Goal: Information Seeking & Learning: Learn about a topic

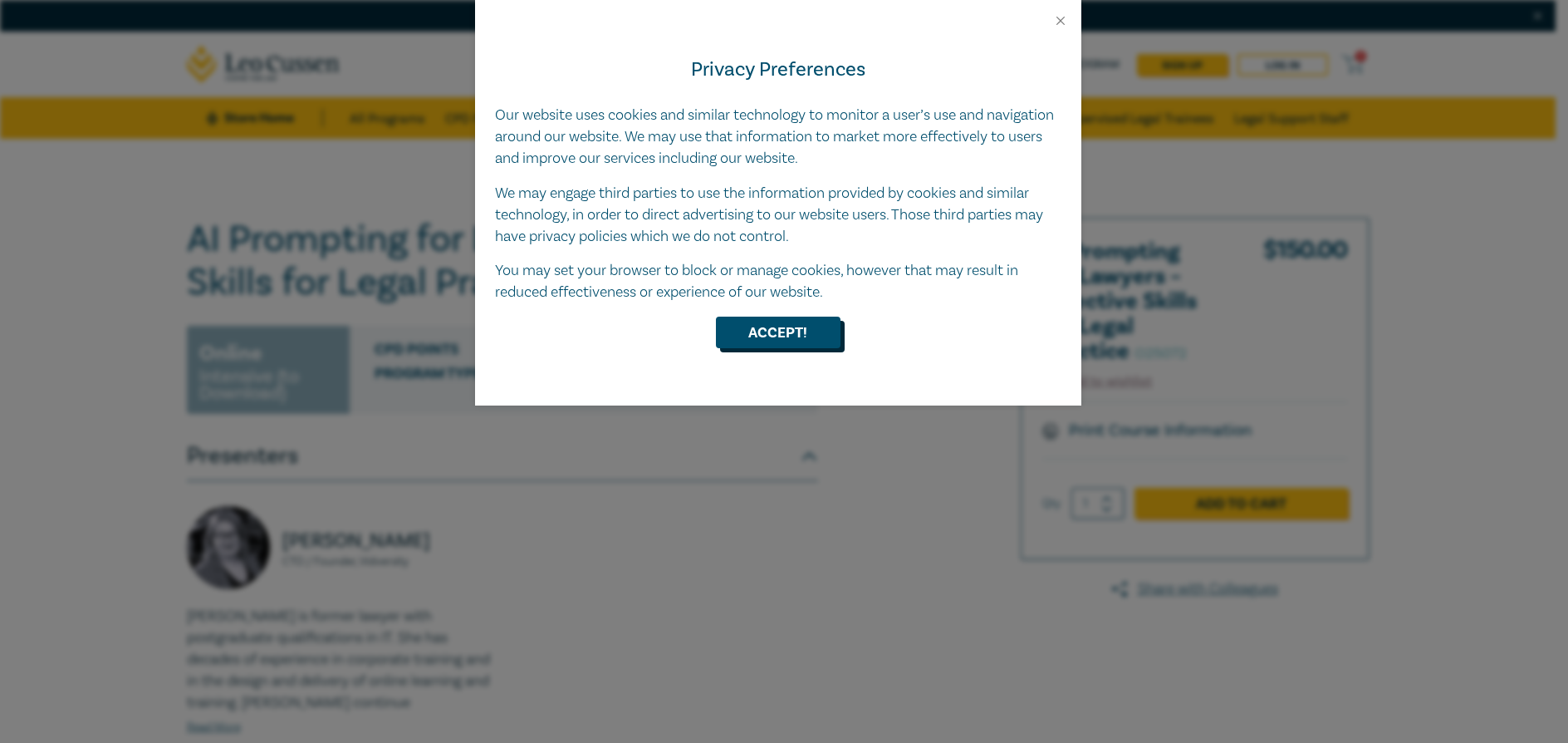
click at [809, 325] on button "Accept!" at bounding box center [778, 332] width 125 height 32
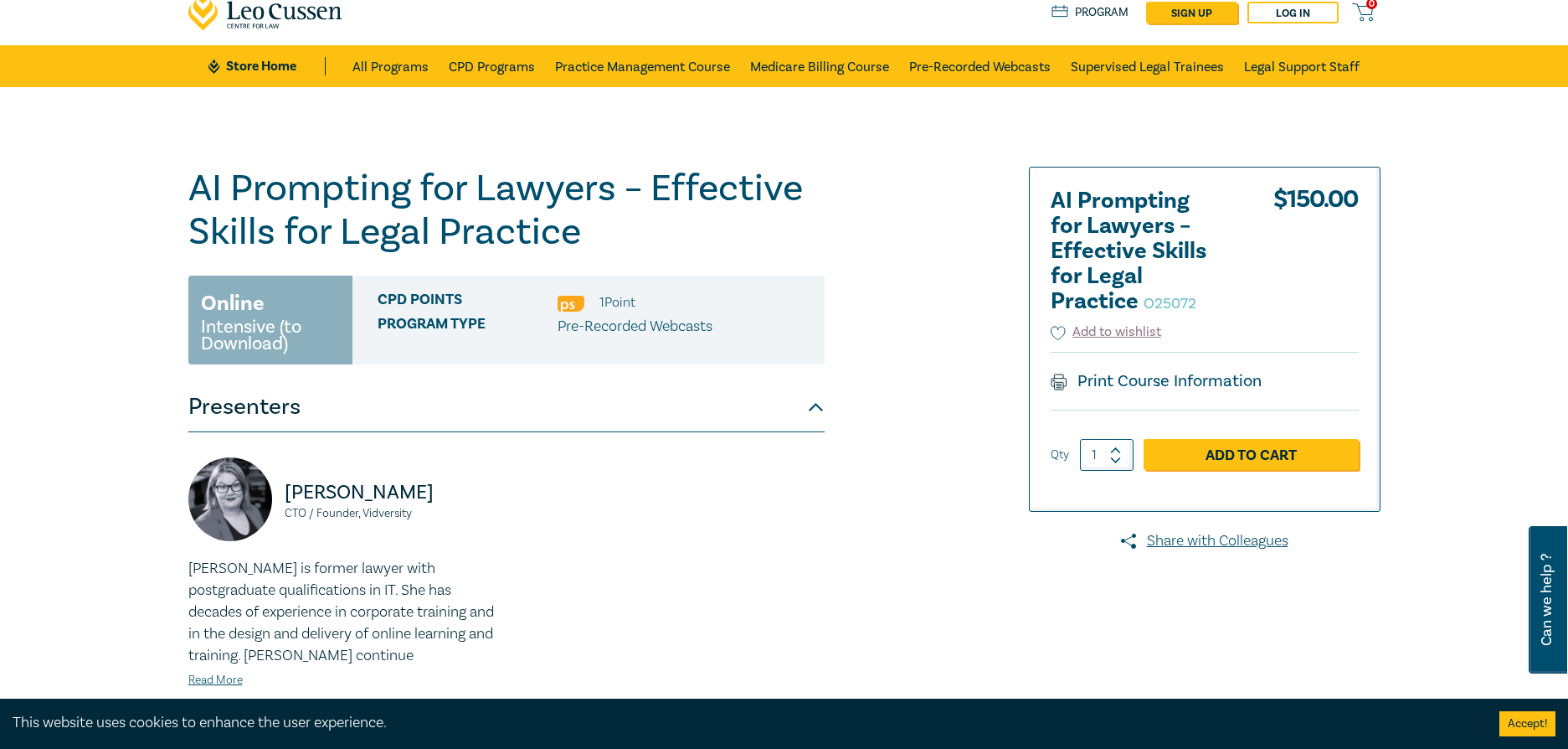
scroll to position [251, 0]
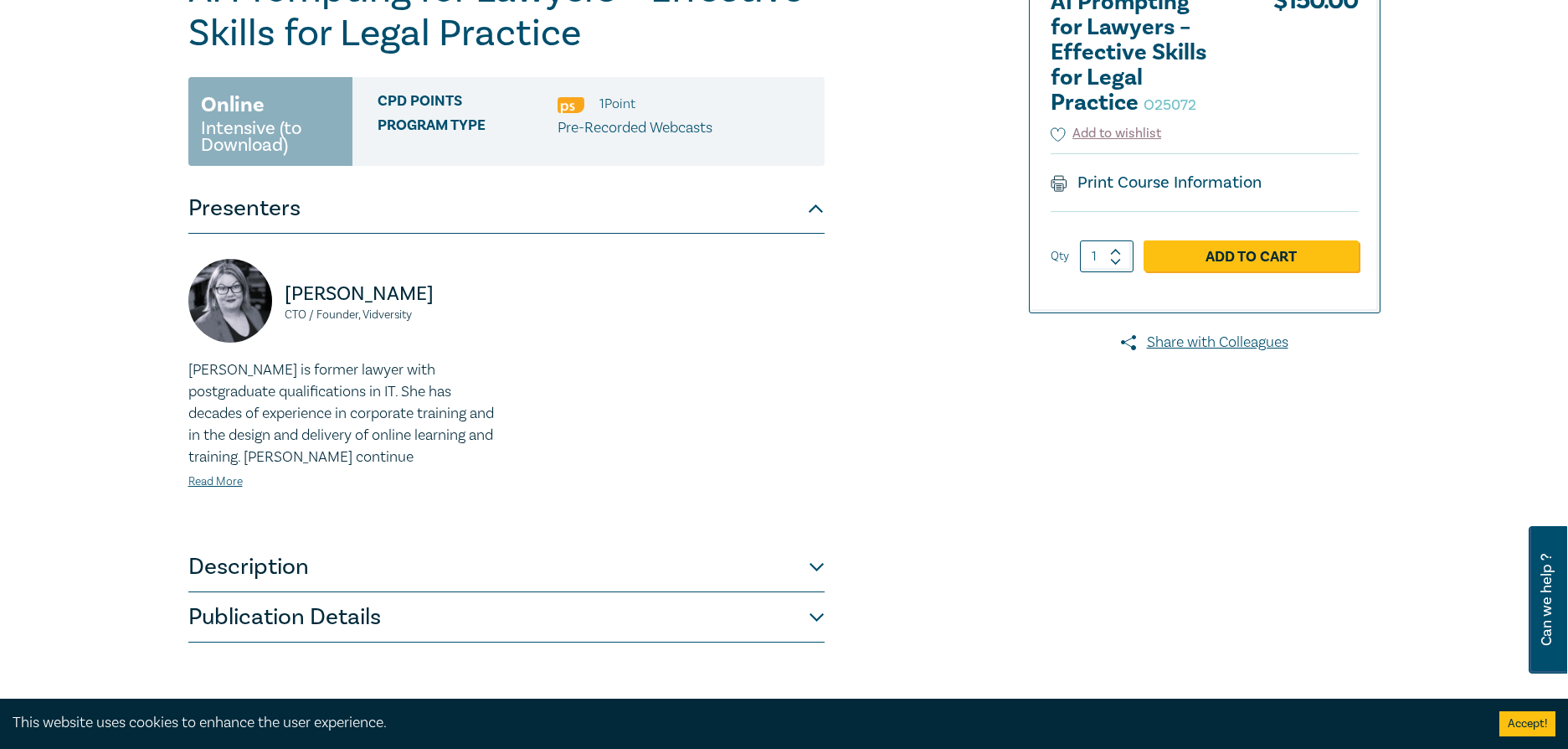
click at [815, 562] on button "Description" at bounding box center [506, 566] width 636 height 51
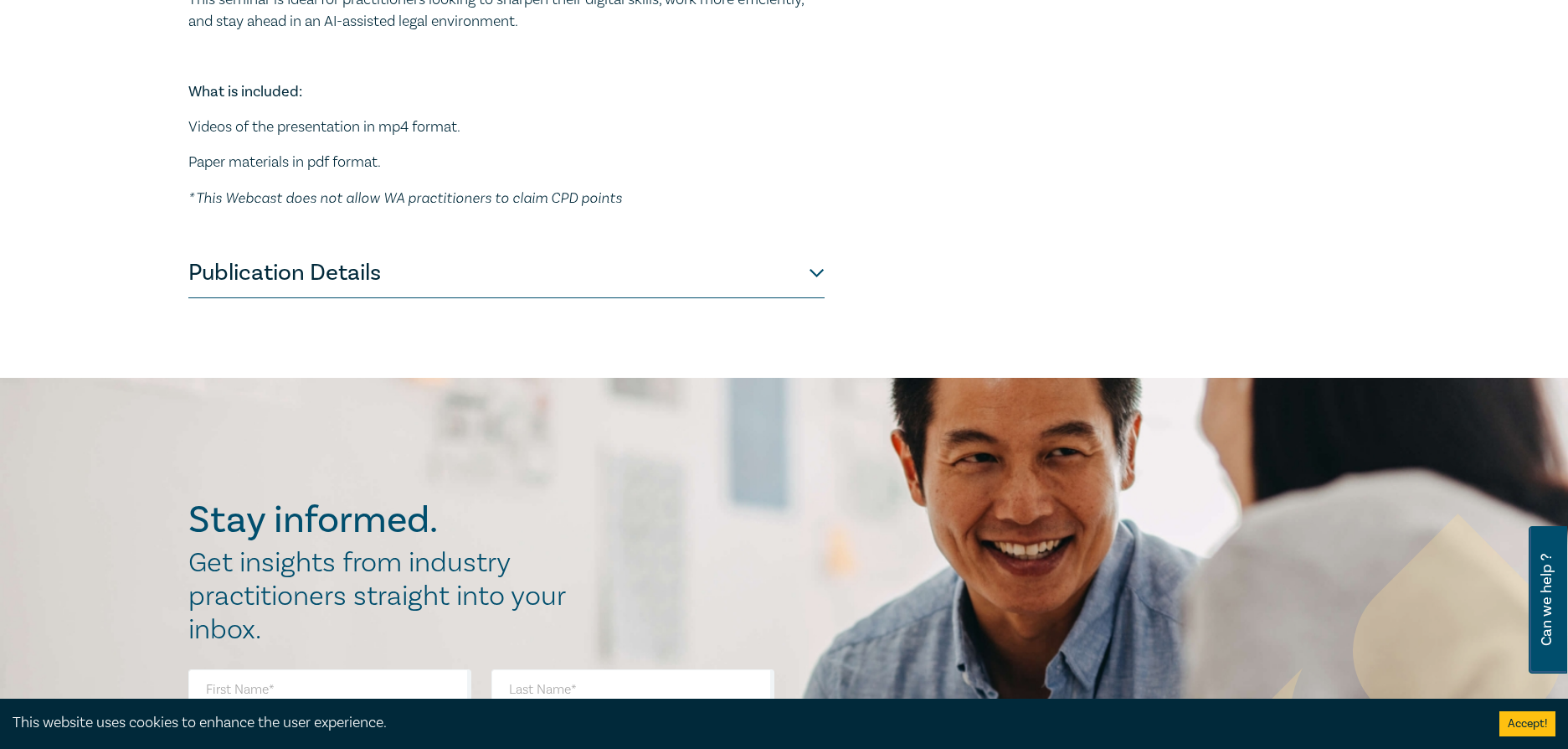
scroll to position [1088, 0]
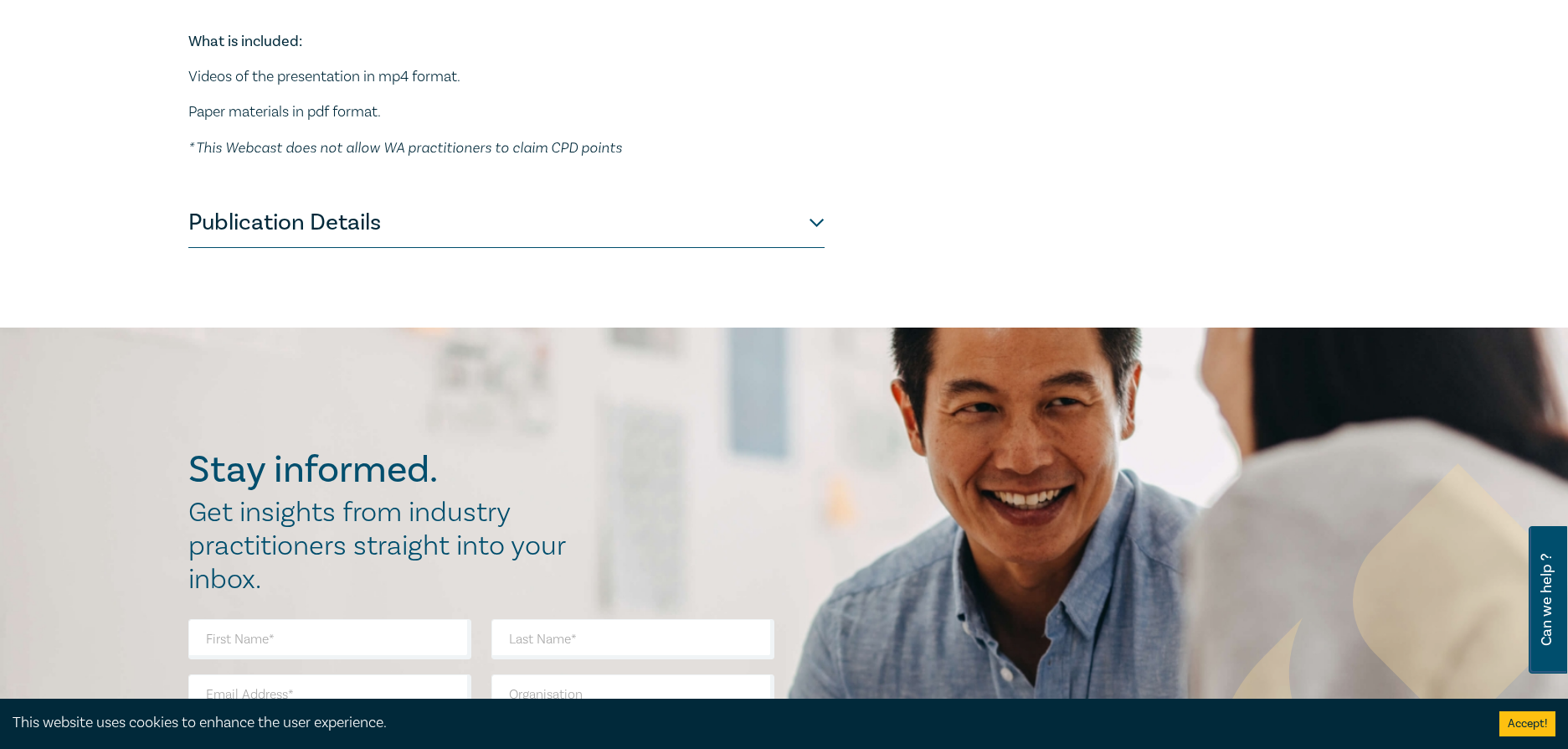
click at [808, 248] on button "Publication Details" at bounding box center [506, 222] width 636 height 51
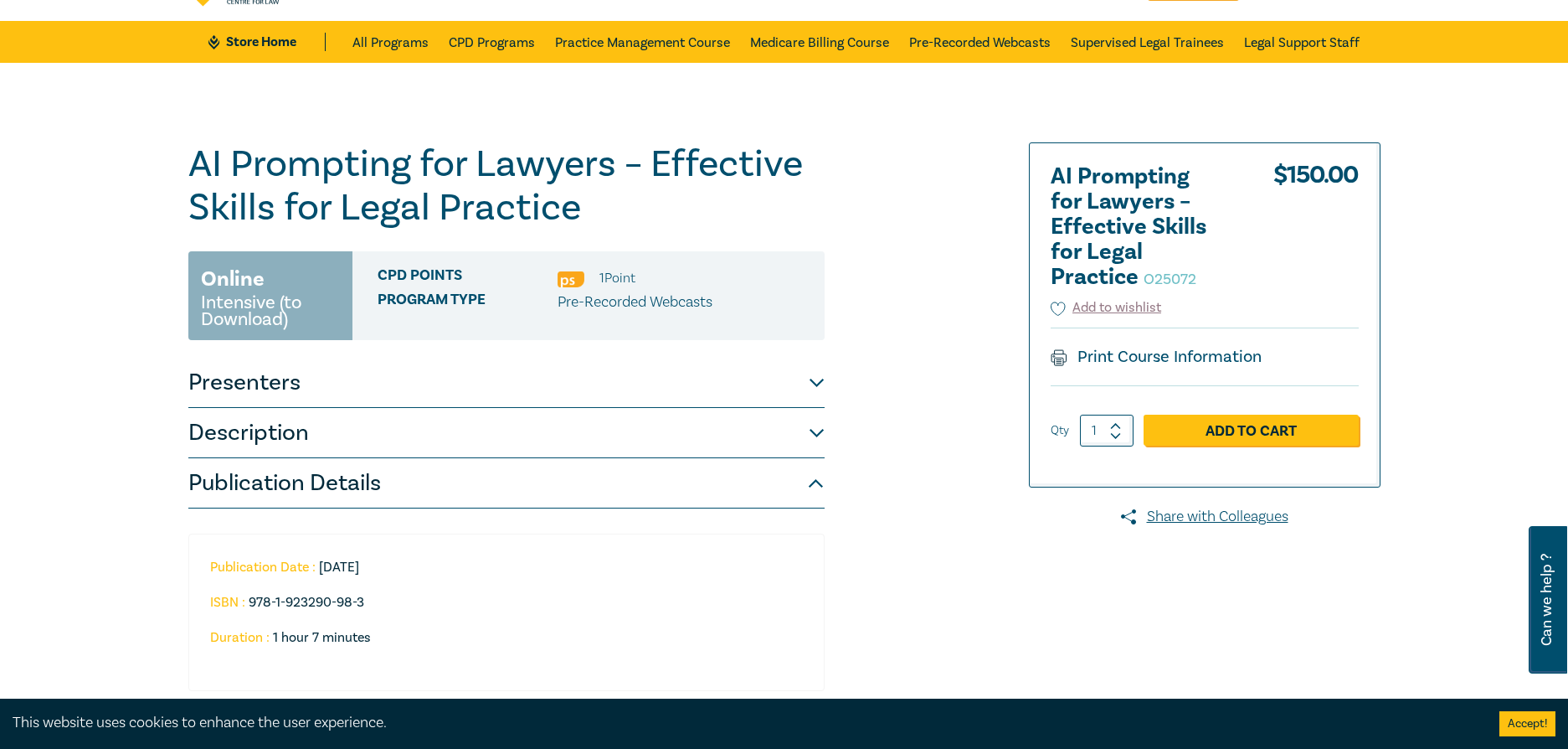
scroll to position [0, 0]
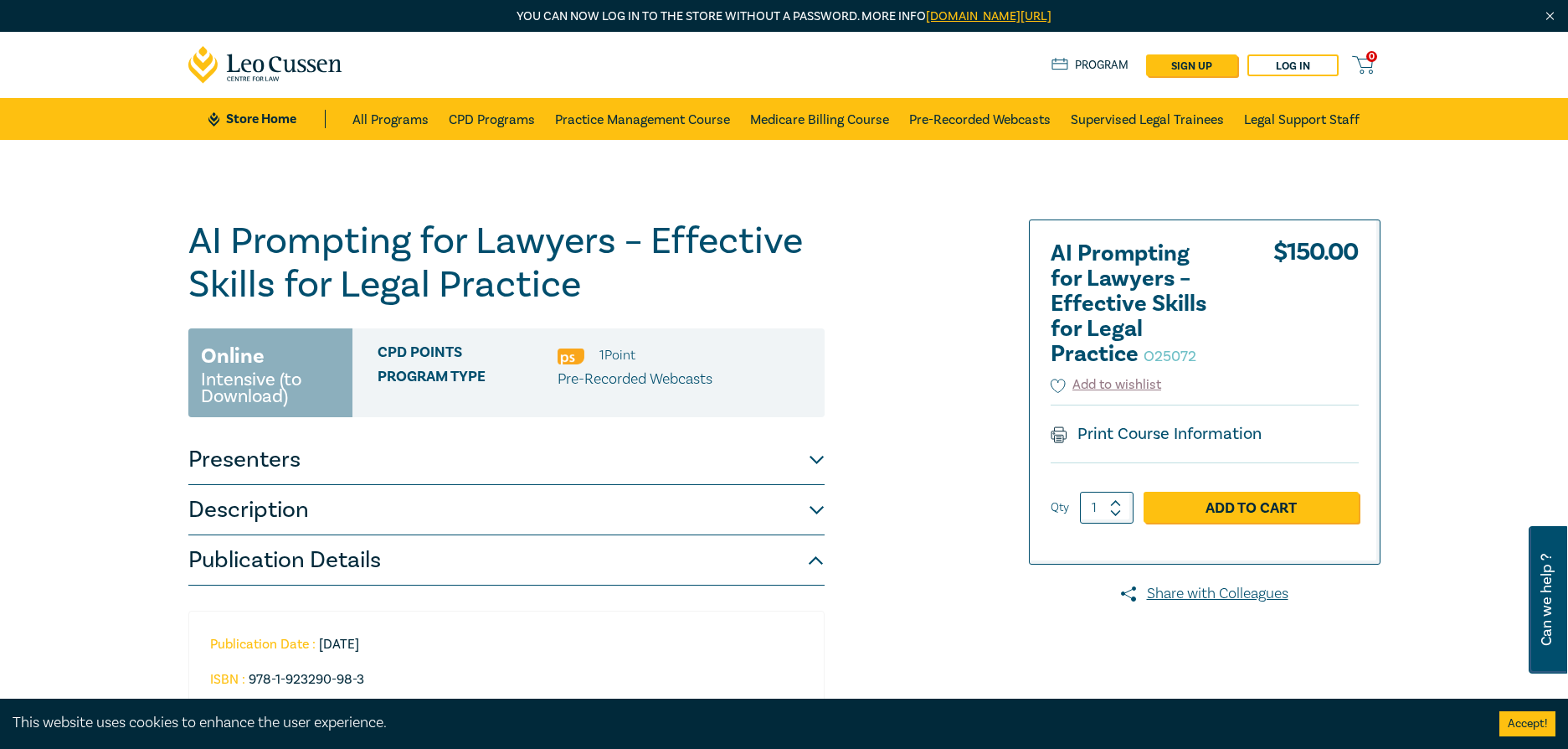
drag, startPoint x: 1132, startPoint y: 434, endPoint x: 1281, endPoint y: 644, distance: 257.5
click at [1132, 434] on link "Print Course Information" at bounding box center [1156, 434] width 212 height 22
click at [813, 460] on button "Presenters" at bounding box center [506, 460] width 636 height 51
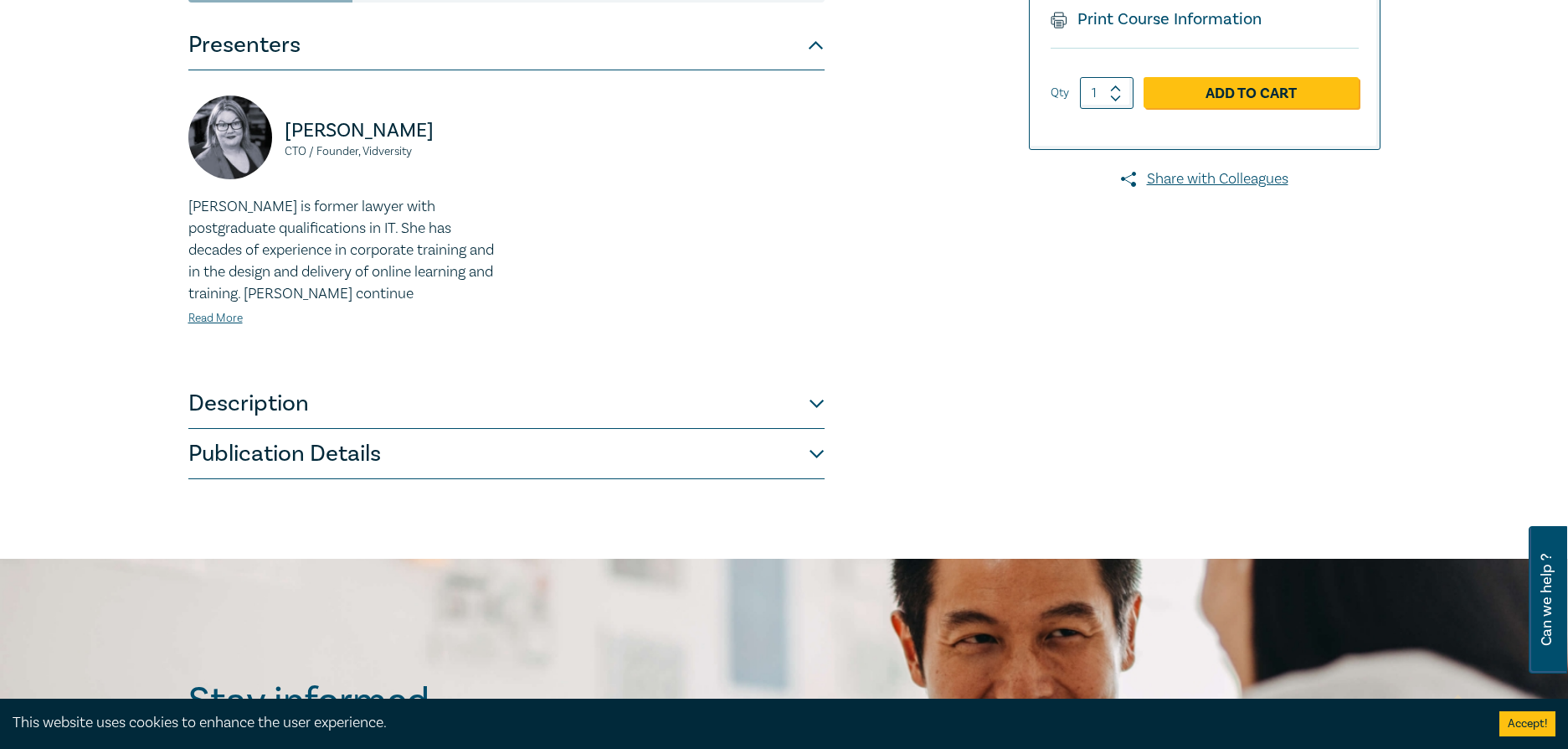
scroll to position [419, 0]
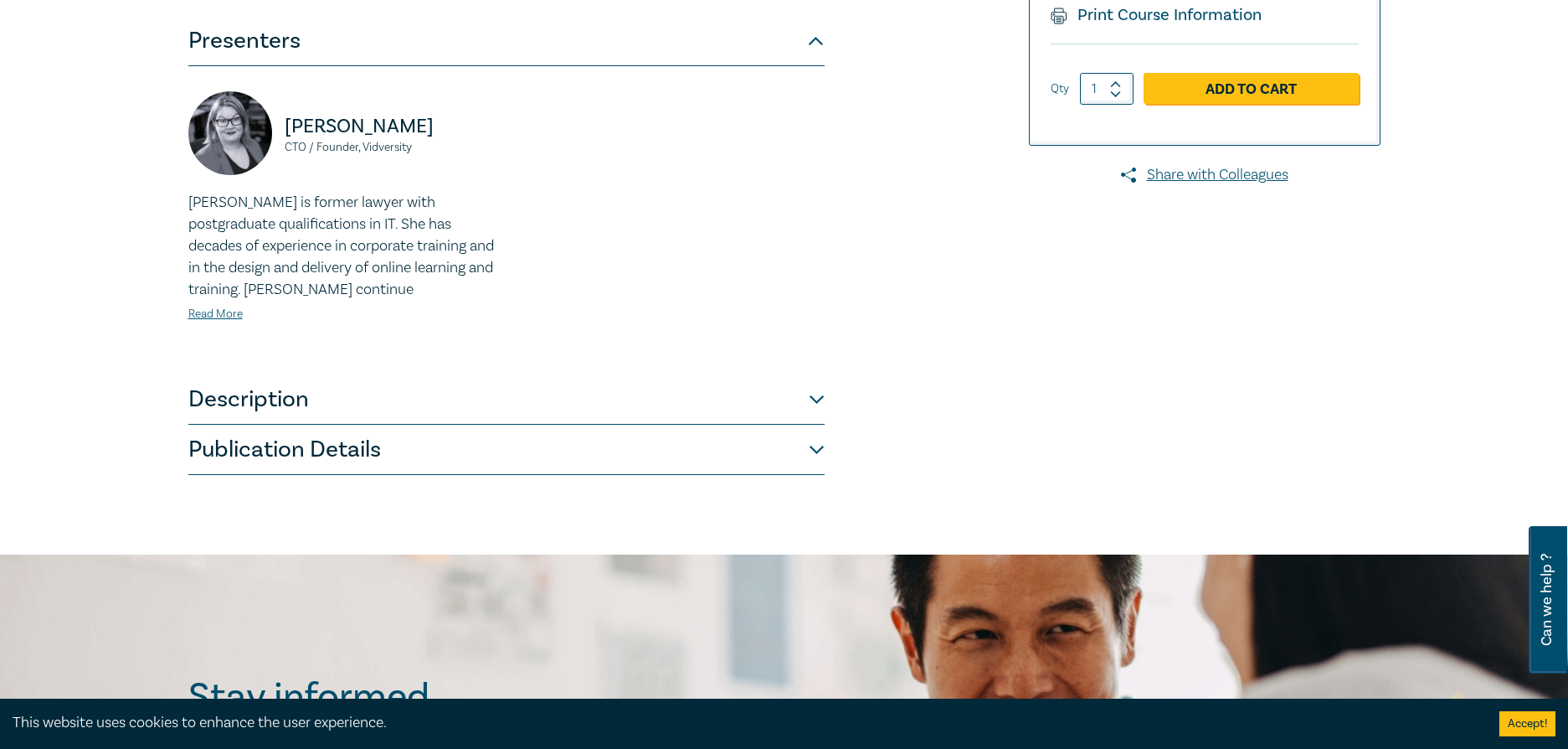
click at [813, 400] on button "Description" at bounding box center [506, 399] width 636 height 51
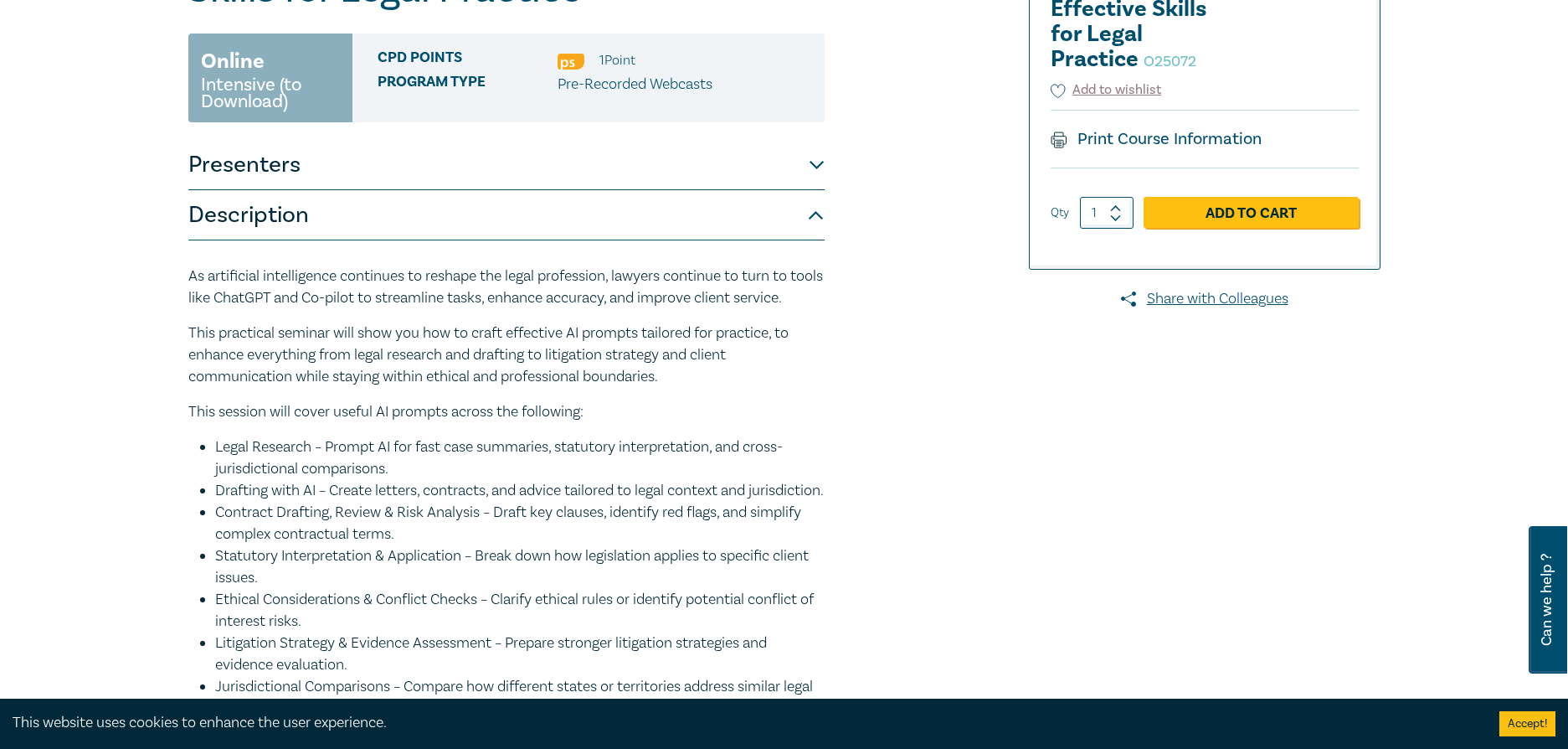
scroll to position [335, 0]
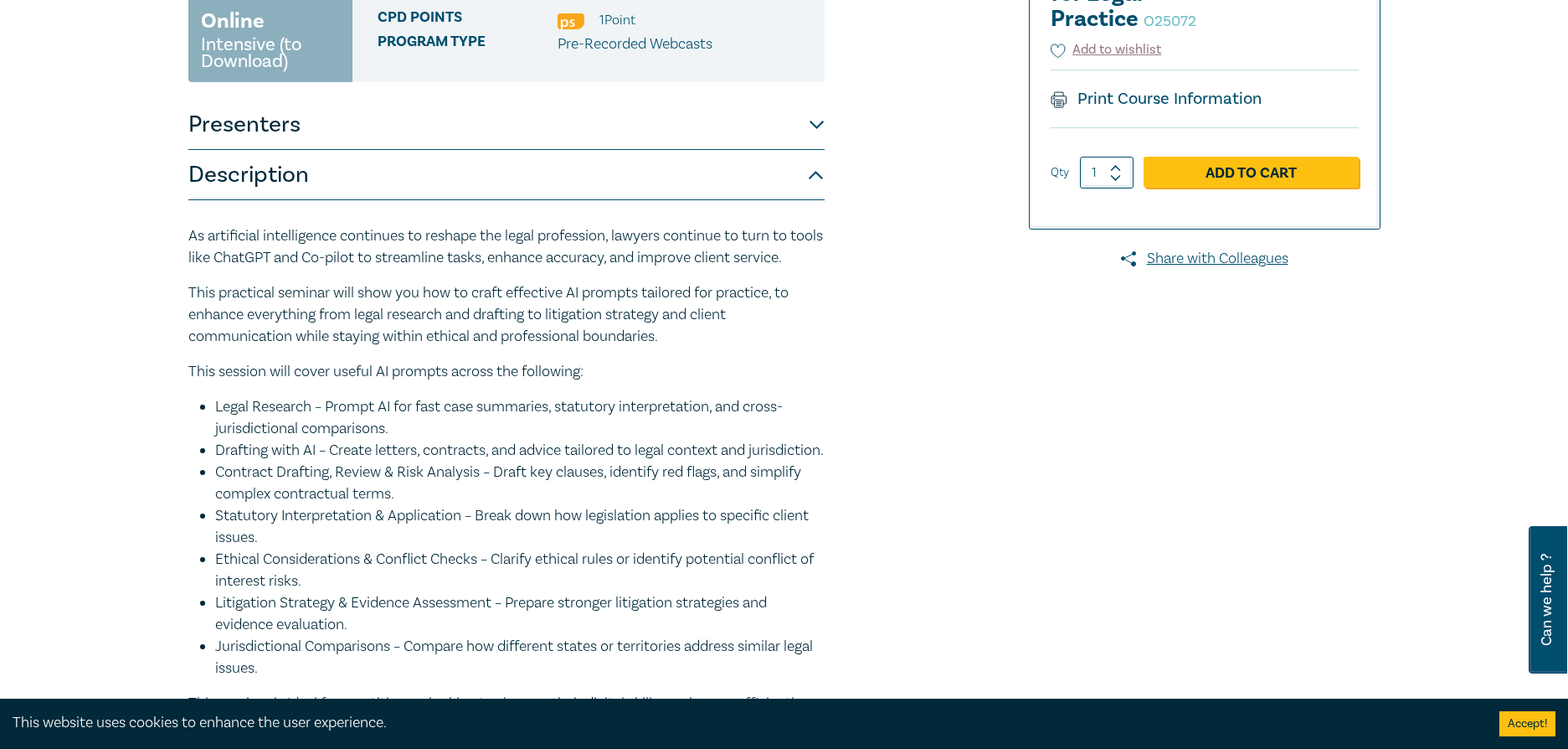
drag, startPoint x: 197, startPoint y: 240, endPoint x: 673, endPoint y: 362, distance: 491.4
click at [673, 362] on div "As artificial intelligence continues to reshape the legal profession, lawyers c…" at bounding box center [506, 569] width 636 height 687
copy div "s artificial intelligence continues to reshape the legal profession, lawyers co…"
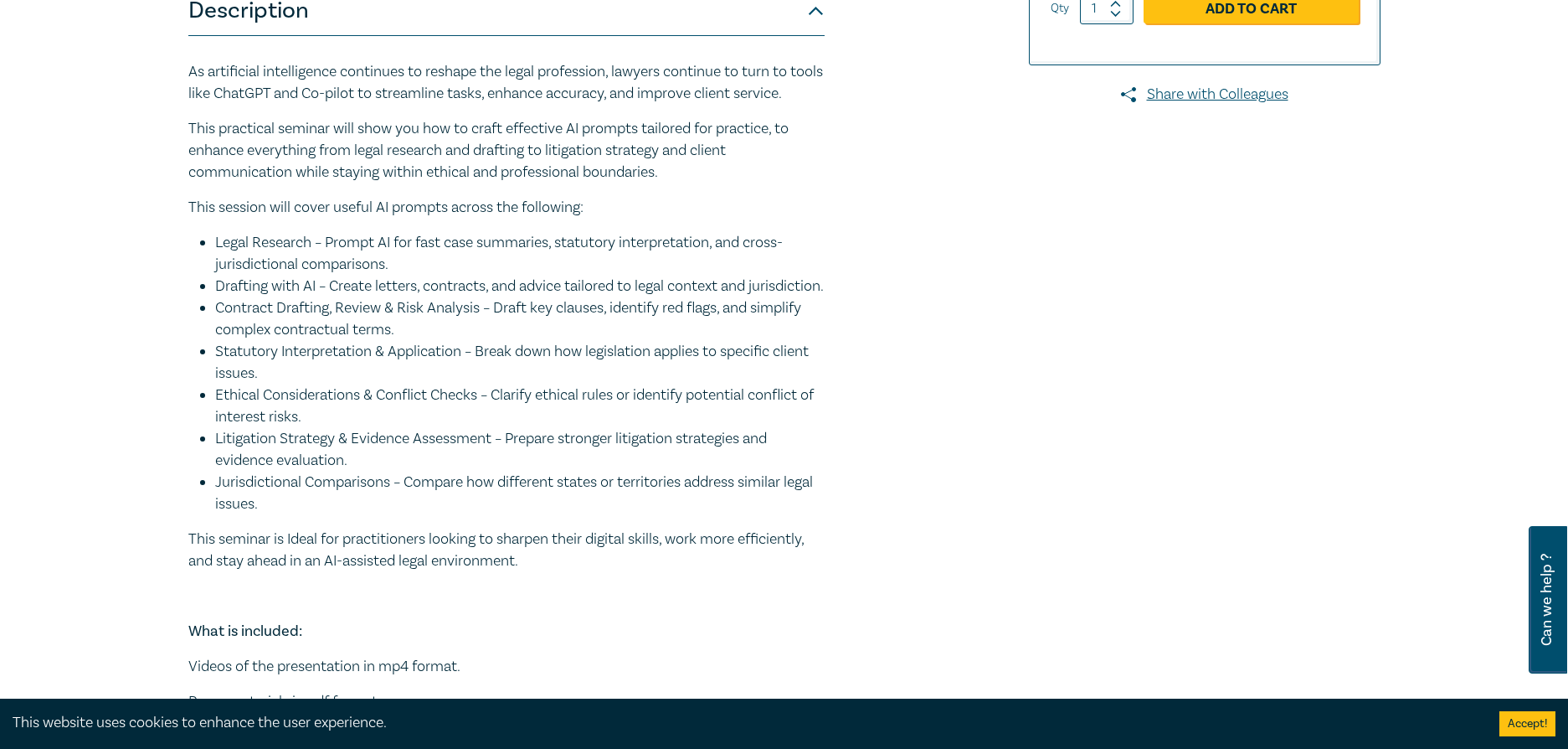
scroll to position [419, 0]
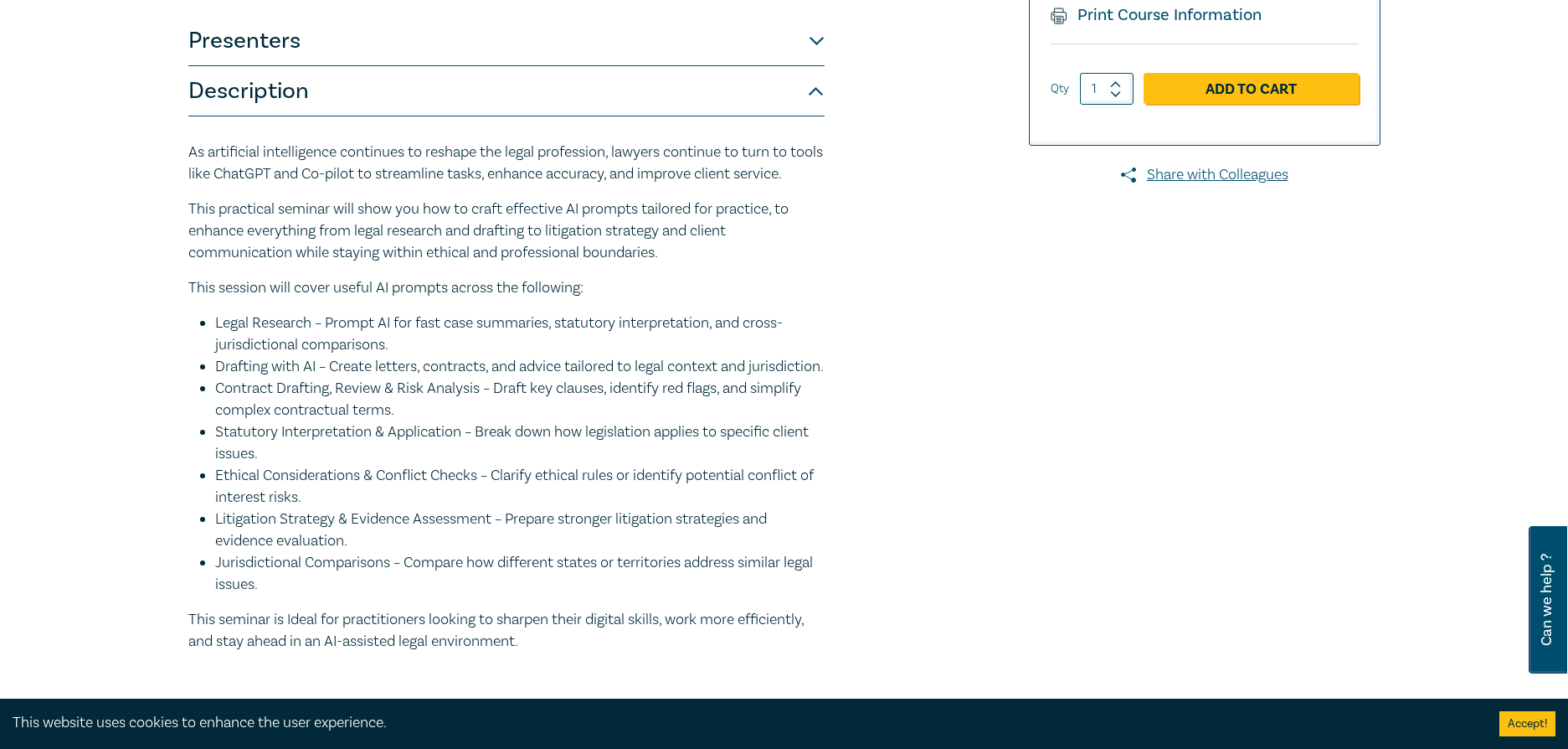
drag, startPoint x: 977, startPoint y: 312, endPoint x: 956, endPoint y: 311, distance: 21.0
click at [977, 312] on div "AI Prompting for Lawyers – Effective Skills for Legal Practice O25072 Online In…" at bounding box center [581, 358] width 807 height 1117
drag, startPoint x: 197, startPoint y: 311, endPoint x: 474, endPoint y: 618, distance: 413.5
click at [470, 623] on div "As artificial intelligence continues to reshape the legal profession, lawyers c…" at bounding box center [506, 485] width 636 height 687
copy div "his session will cover useful AI prompts across the following: Legal Research –…"
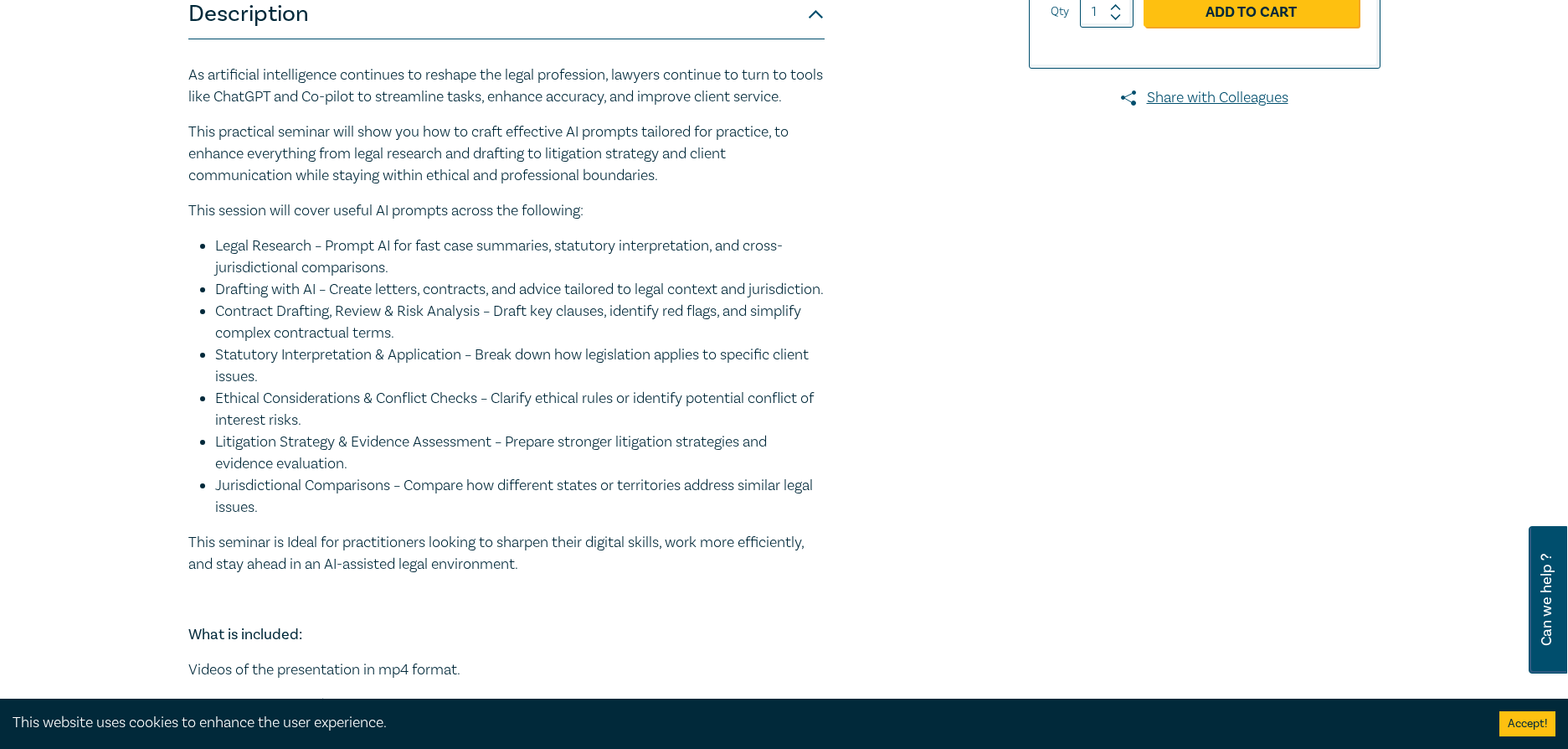
scroll to position [670, 0]
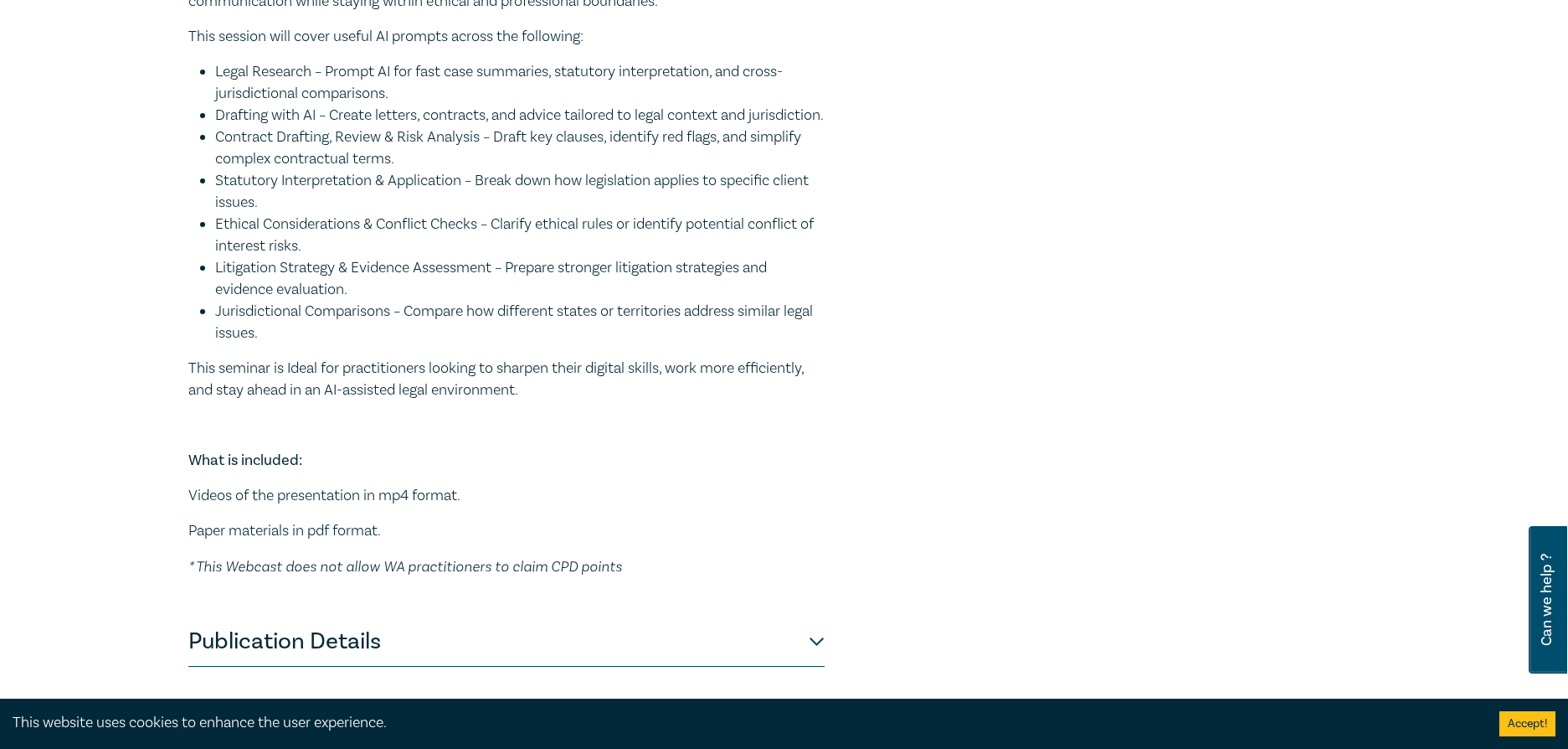
drag, startPoint x: 195, startPoint y: 411, endPoint x: 531, endPoint y: 438, distance: 337.1
click at [535, 401] on p "This seminar is Ideal for practitioners looking to sharpen their digital skills…" at bounding box center [506, 379] width 636 height 43
copy p "his seminar is Ideal for practitioners looking to sharpen their digital skills,…"
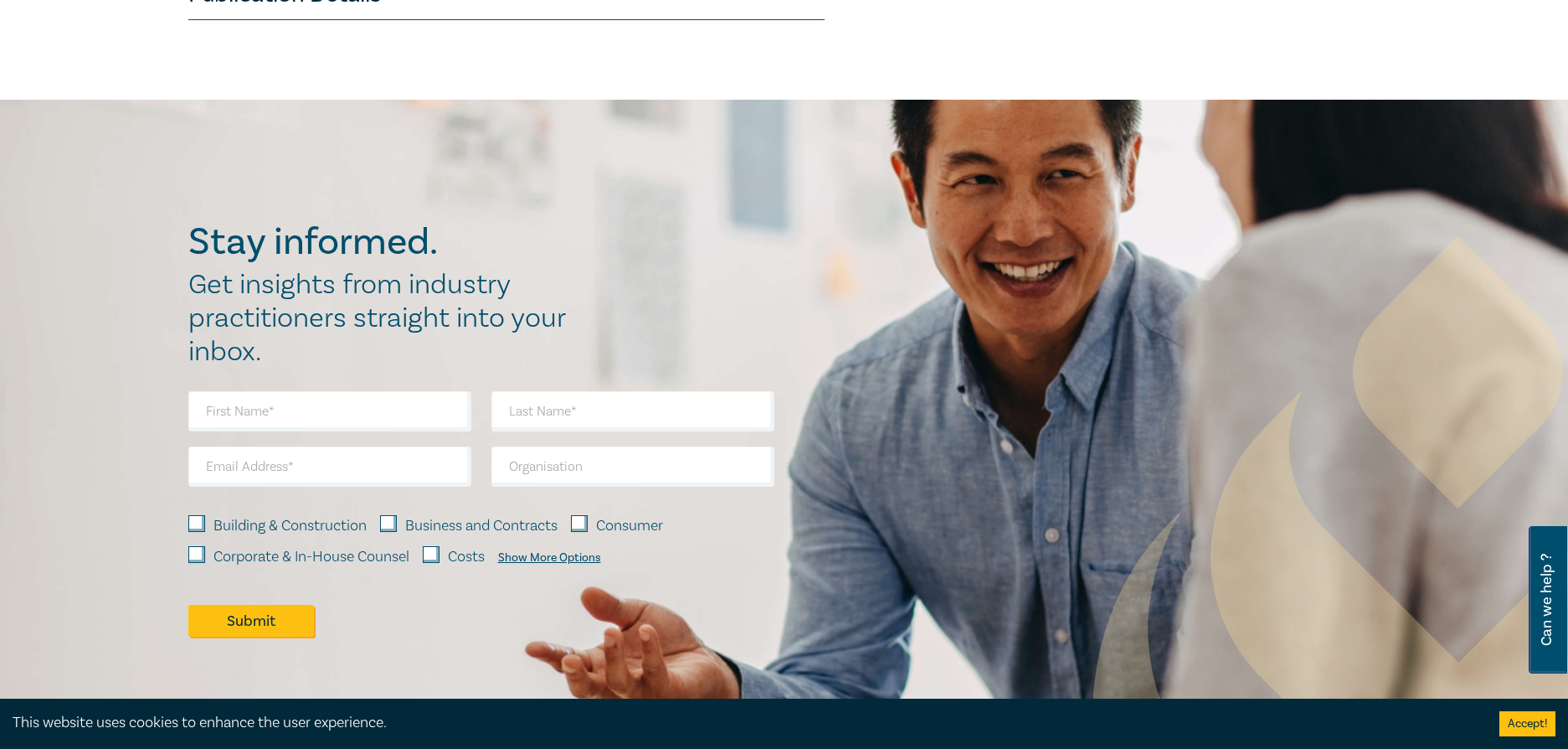
scroll to position [1340, 0]
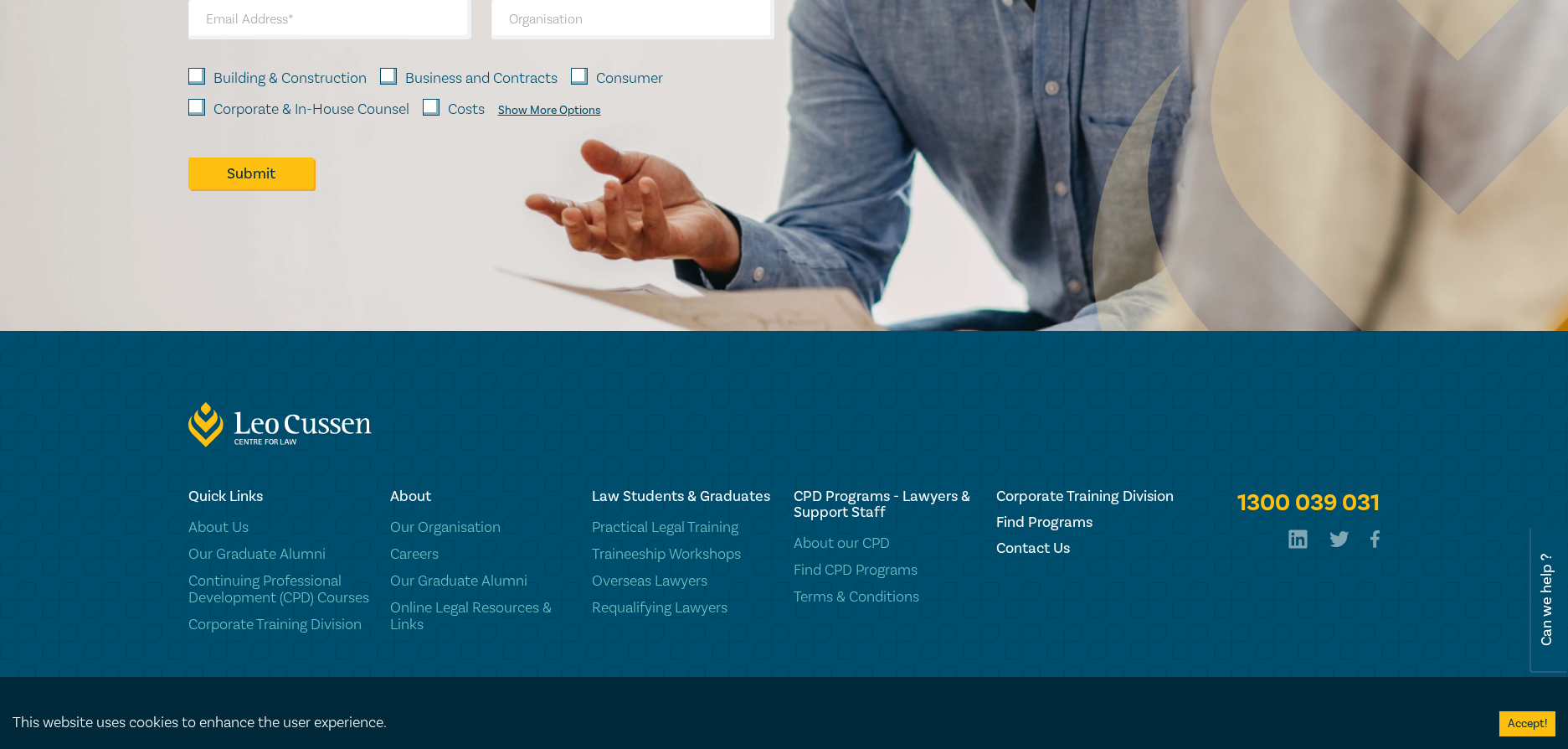
scroll to position [1286, 0]
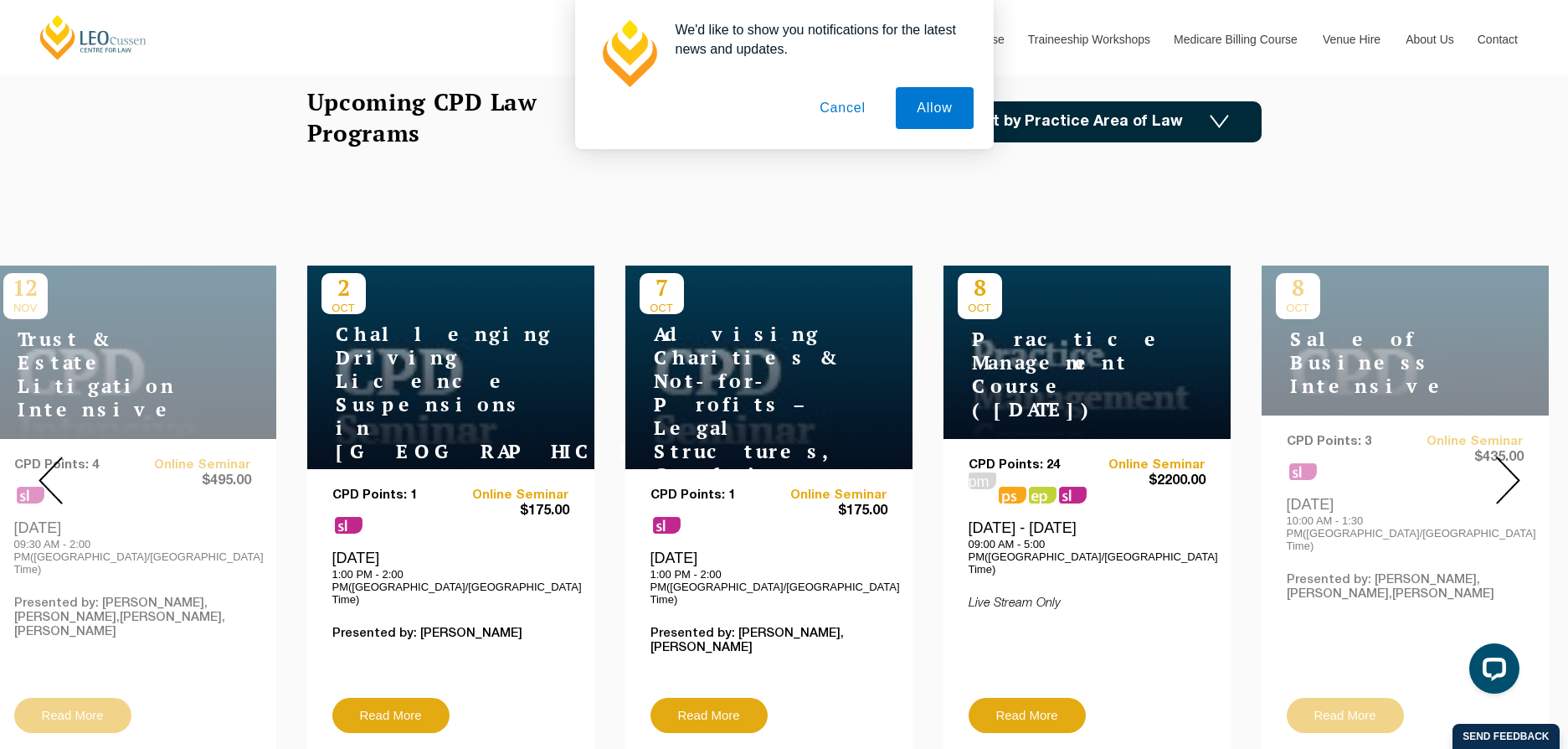
click at [849, 105] on button "Cancel" at bounding box center [842, 108] width 88 height 42
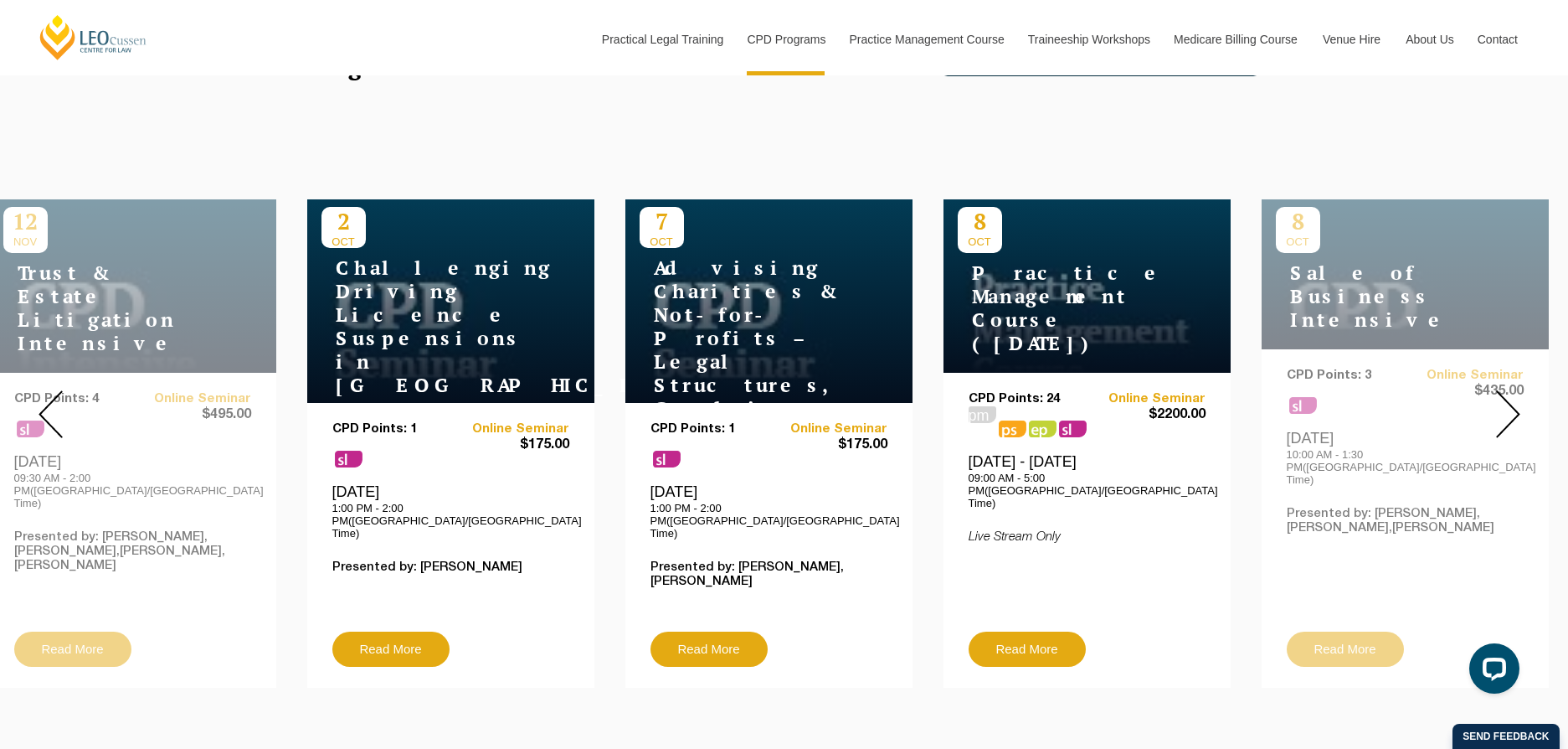
scroll to position [335, 0]
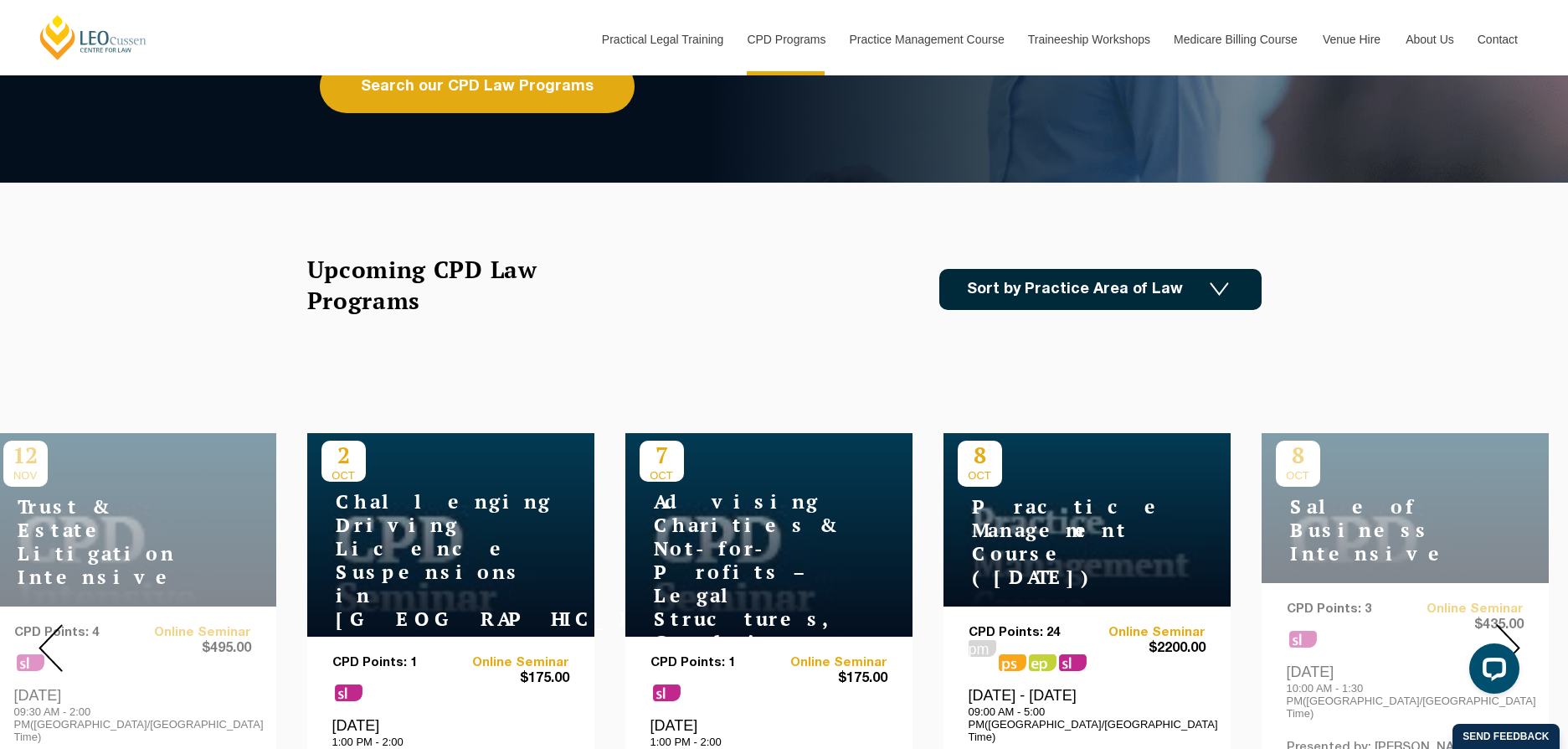
click at [1222, 288] on img at bounding box center [1219, 289] width 19 height 14
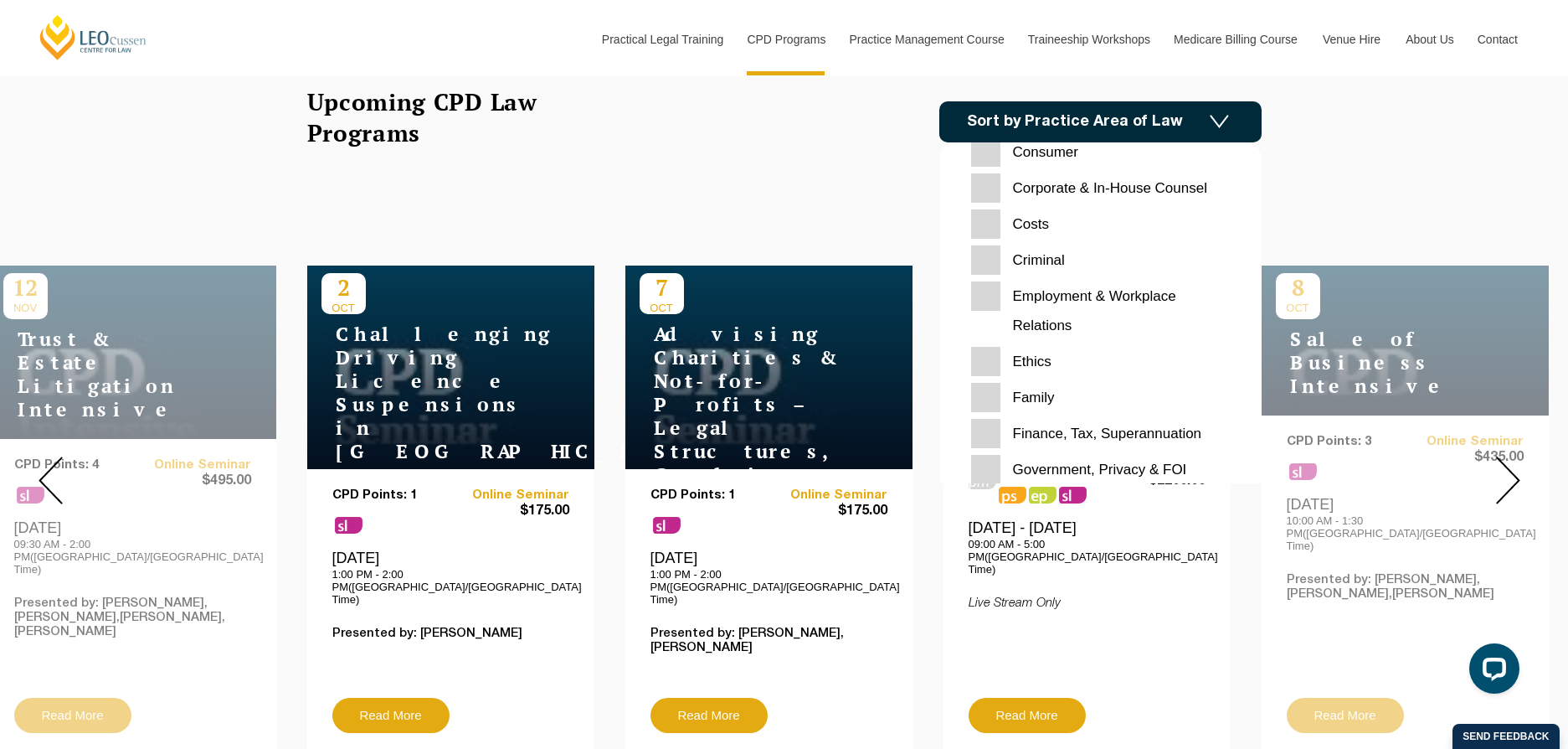
scroll to position [0, 0]
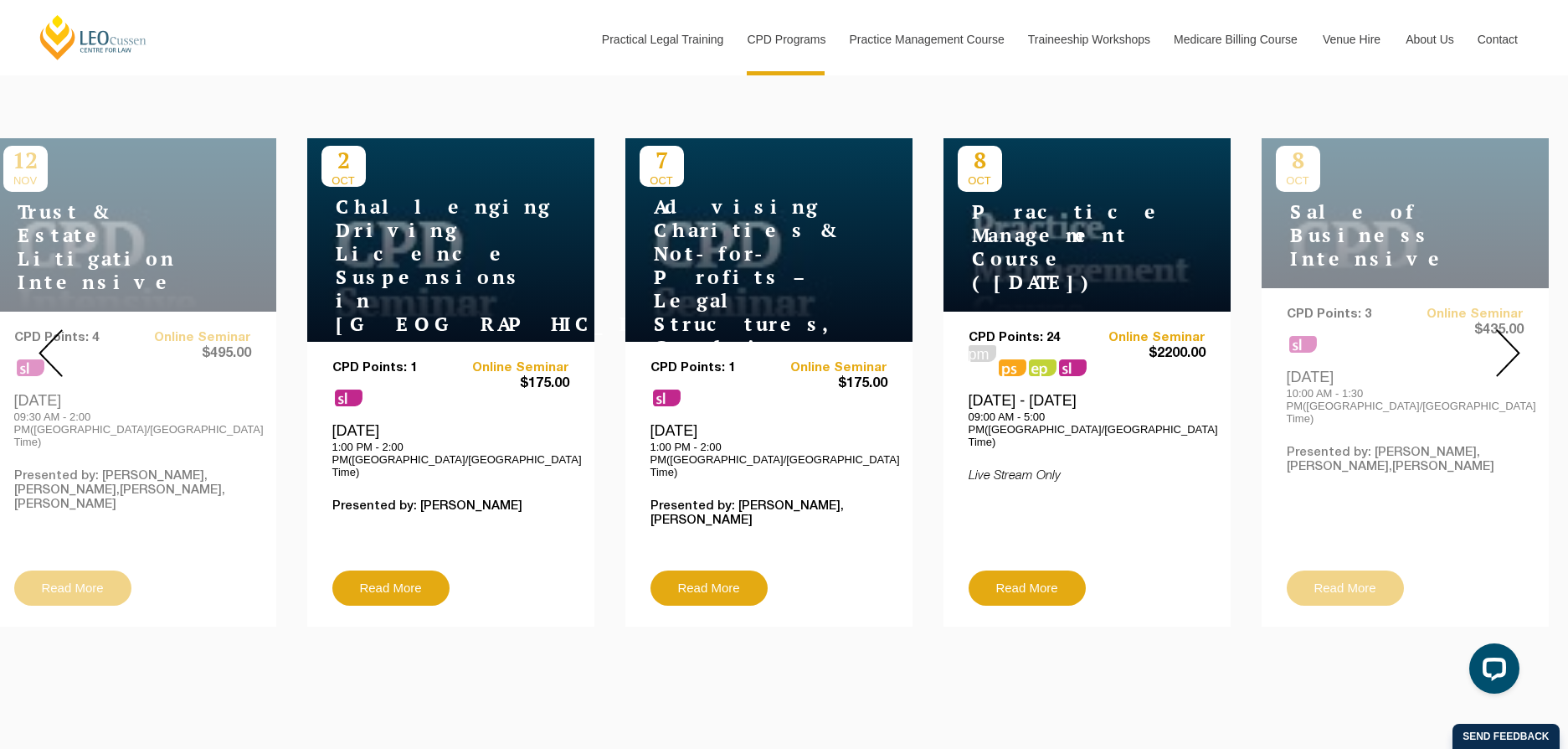
scroll to position [670, 0]
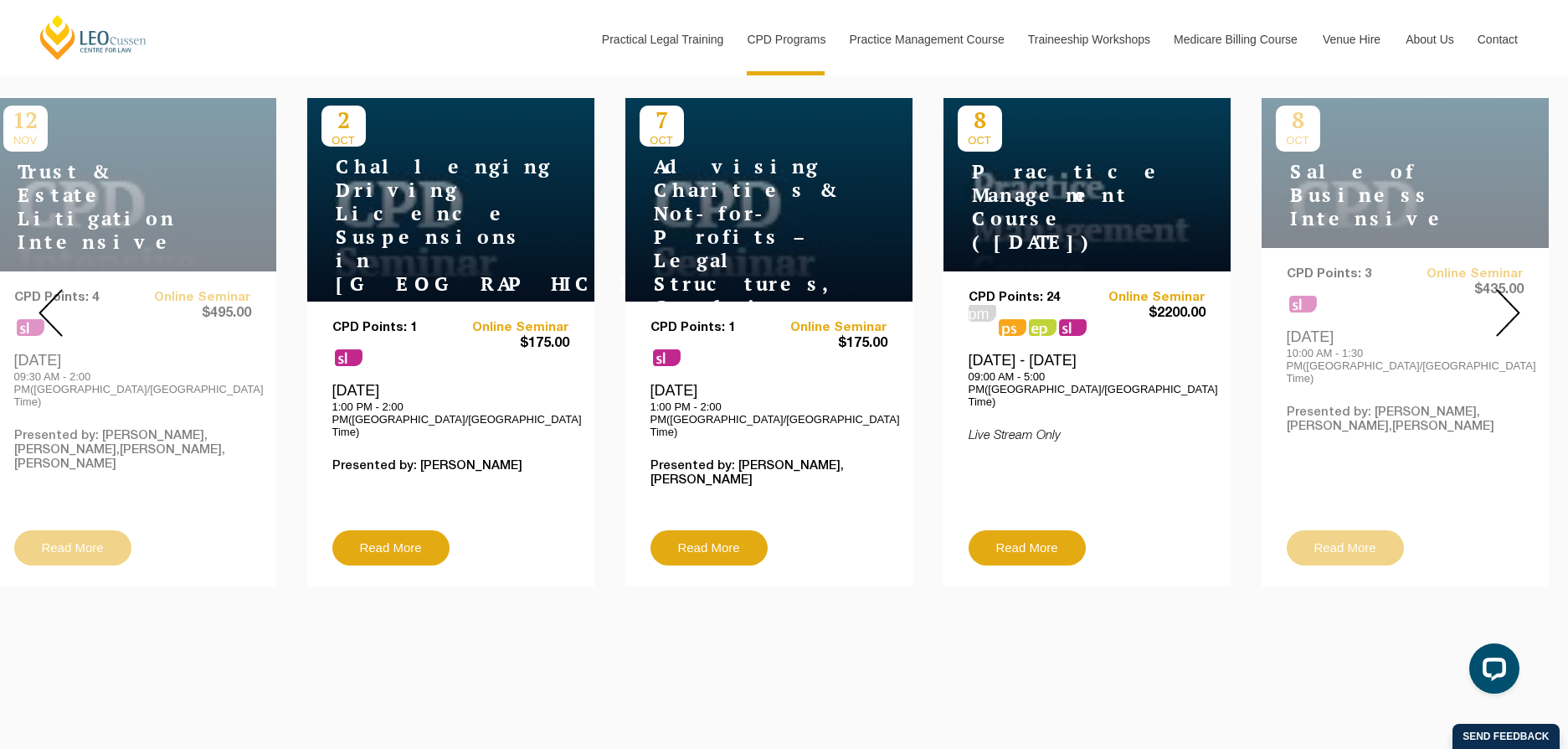
click at [1504, 290] on img at bounding box center [1507, 312] width 24 height 48
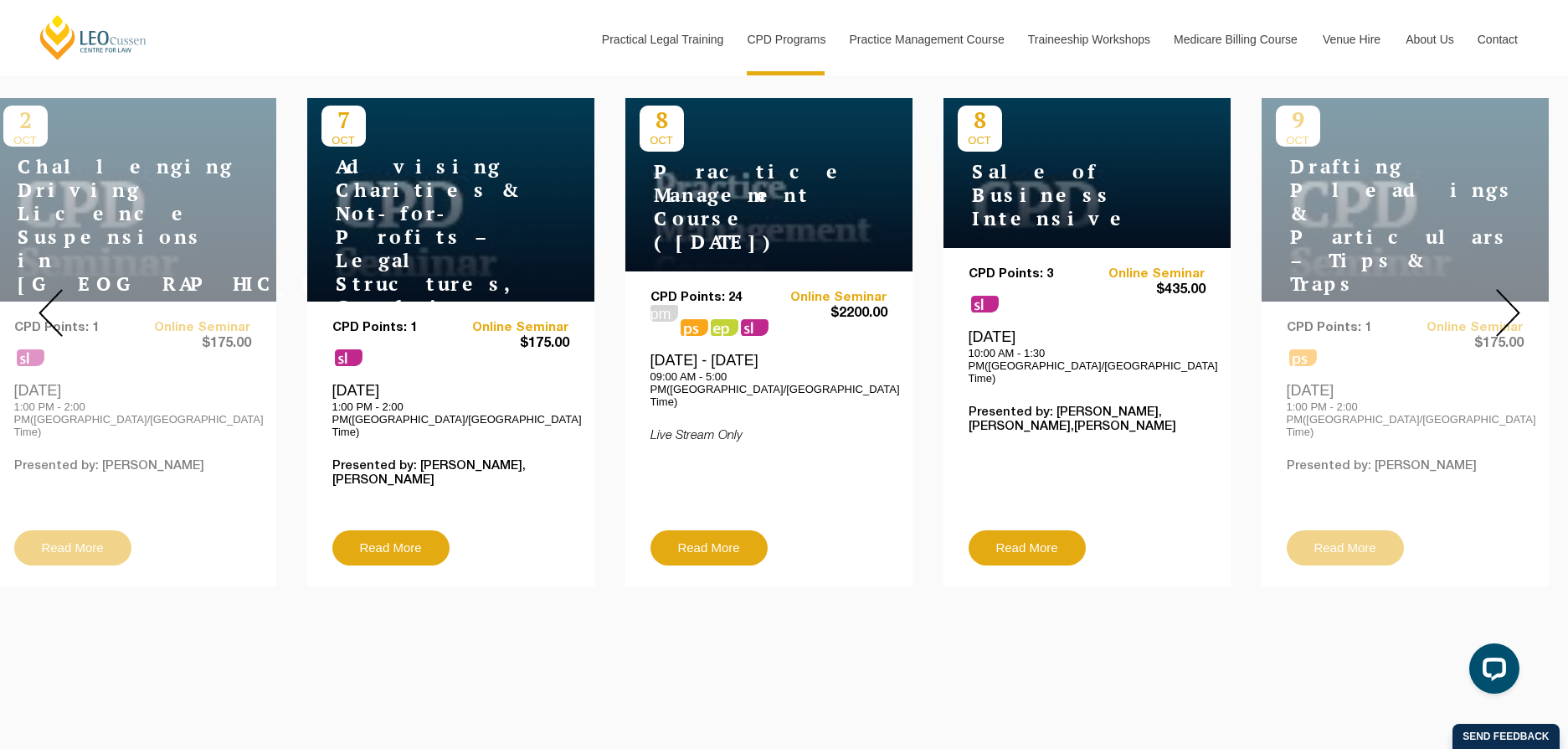
click at [1512, 289] on img at bounding box center [1507, 312] width 24 height 48
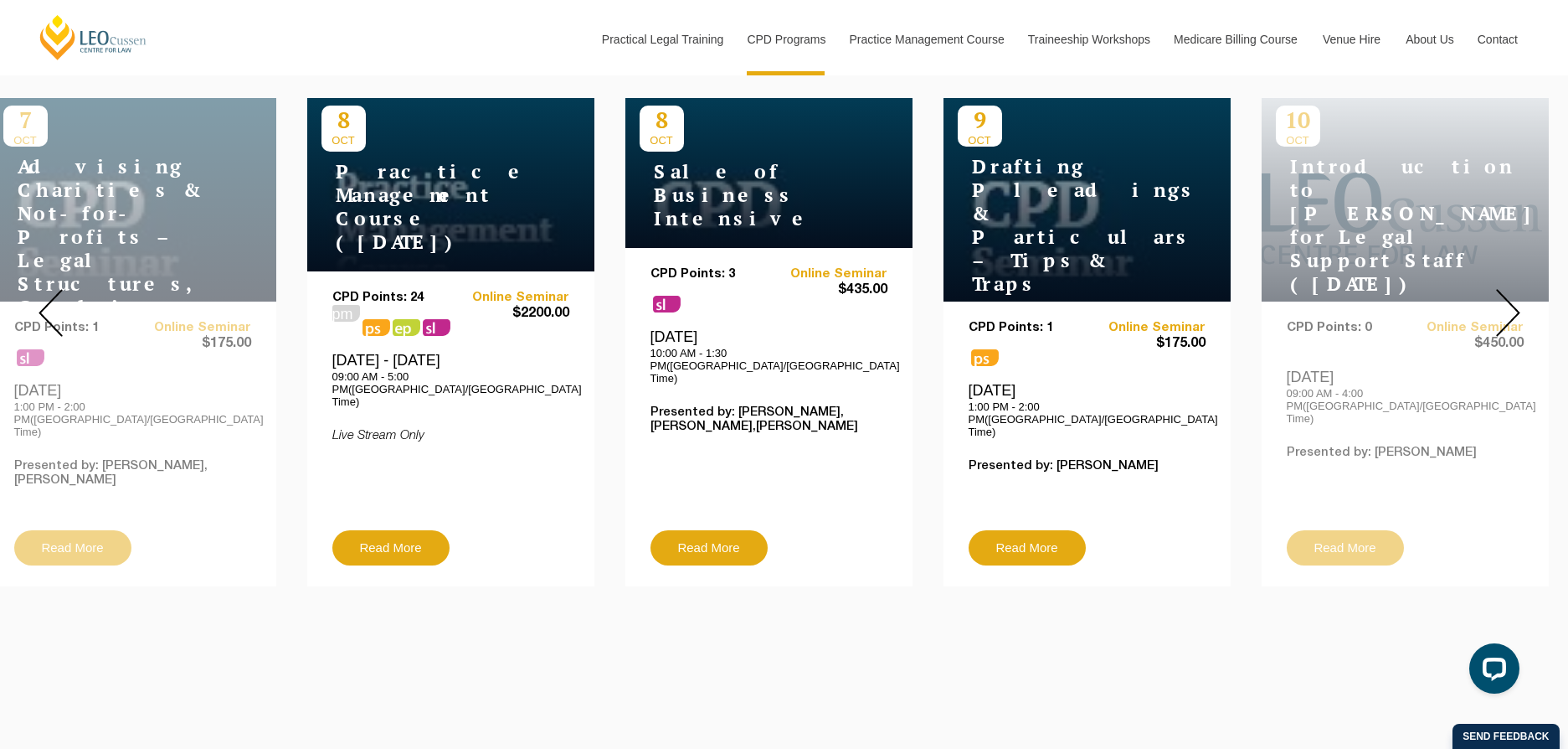
click at [1512, 289] on img at bounding box center [1507, 312] width 24 height 48
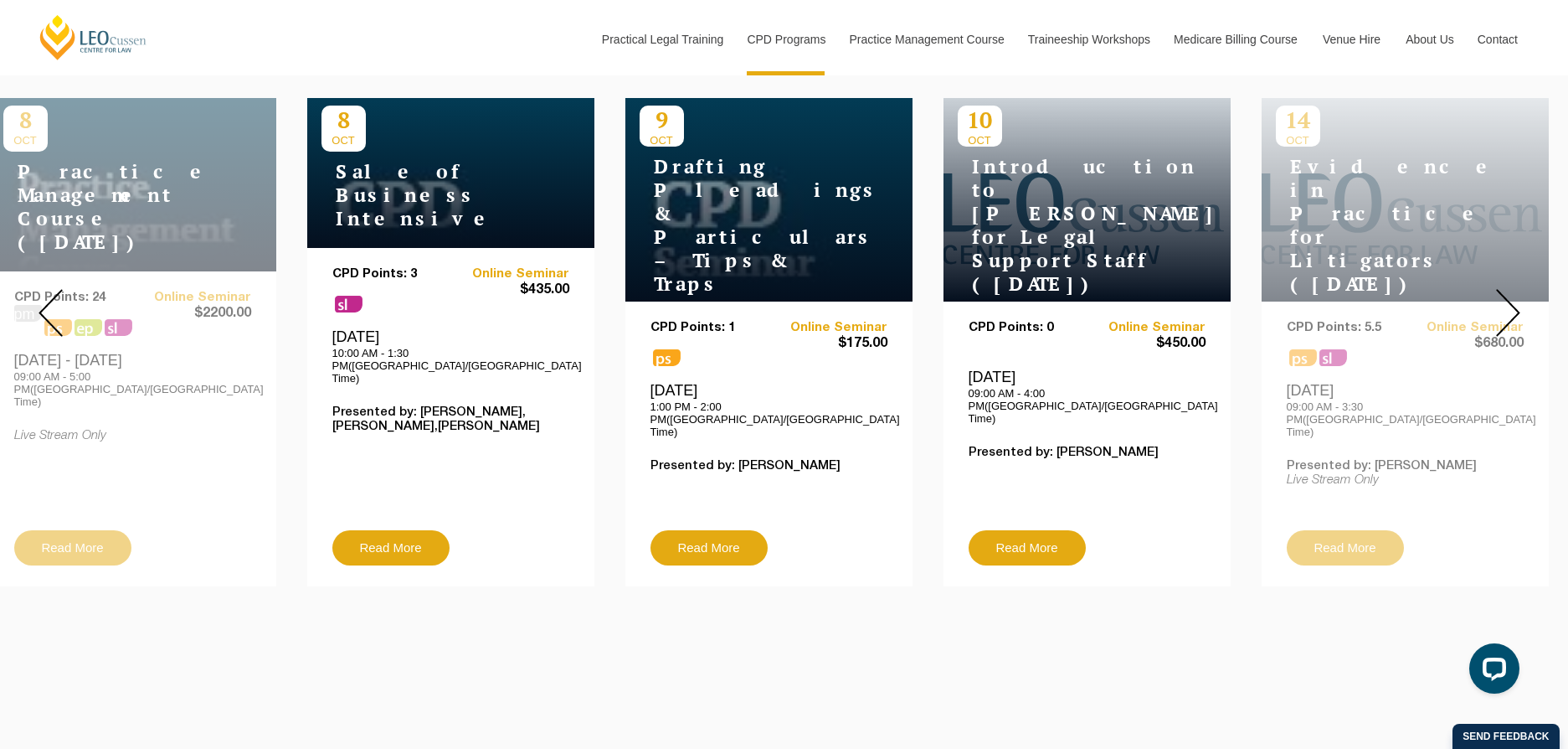
click at [1512, 289] on img at bounding box center [1507, 312] width 24 height 48
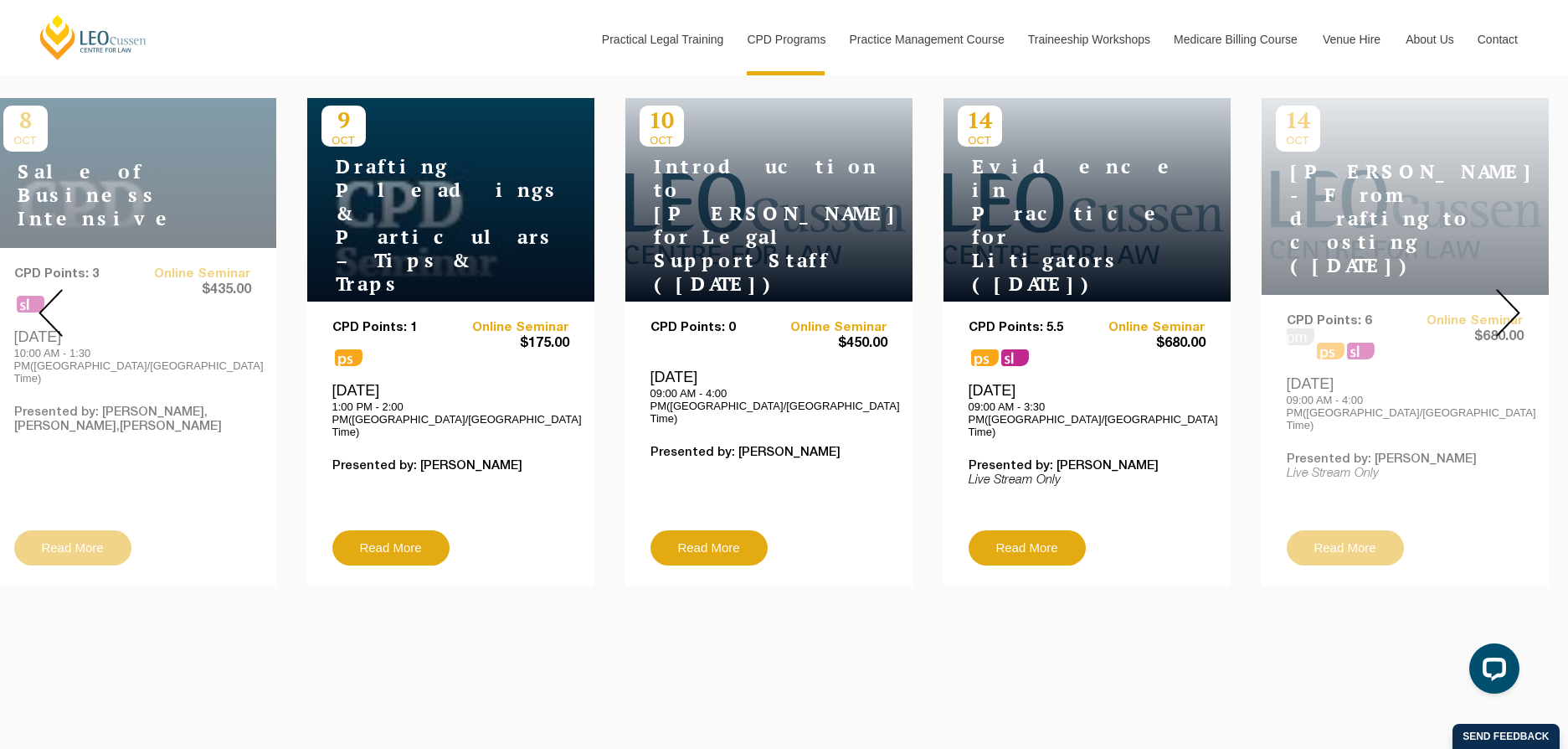
click at [1512, 289] on img at bounding box center [1507, 312] width 24 height 48
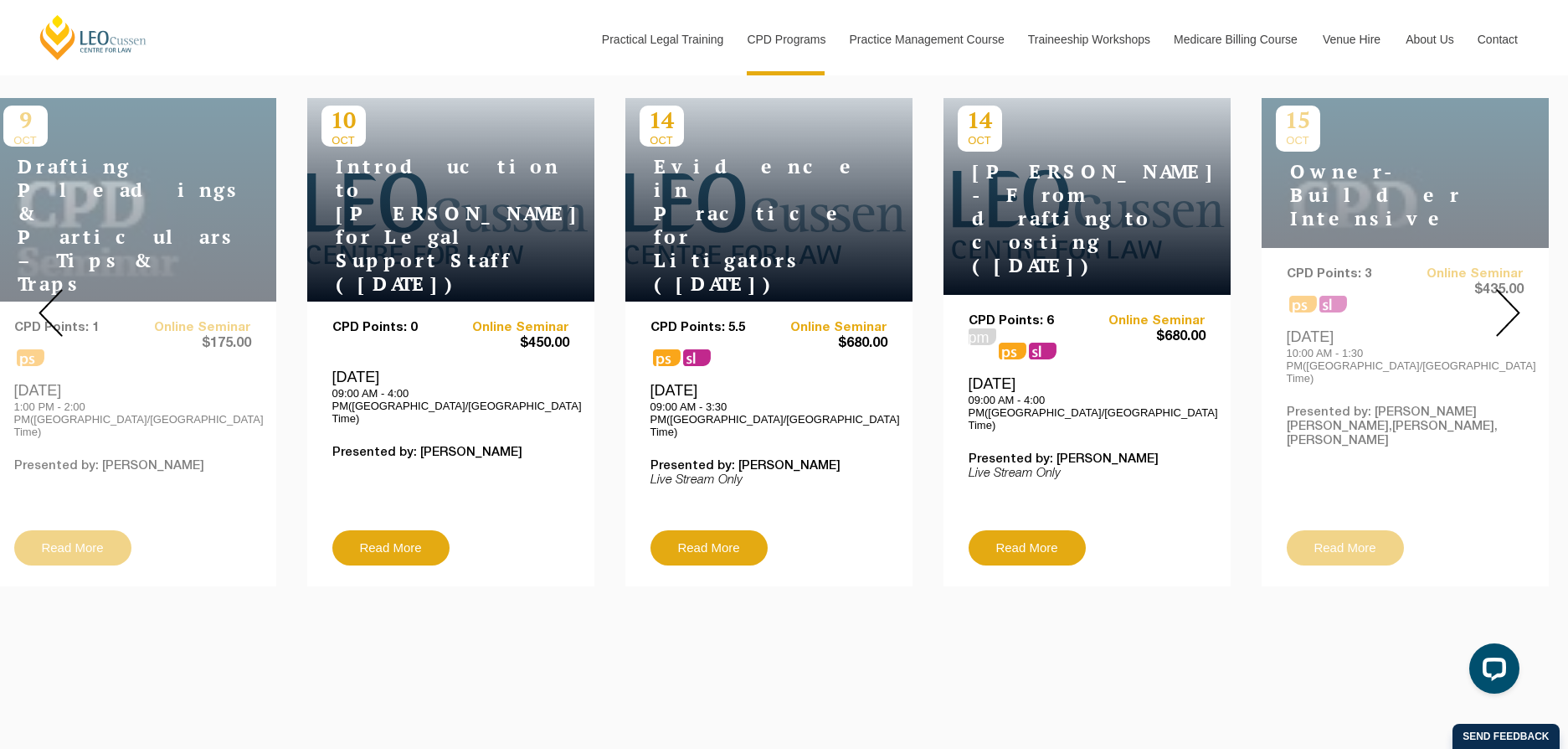
click at [1512, 289] on img at bounding box center [1507, 312] width 24 height 48
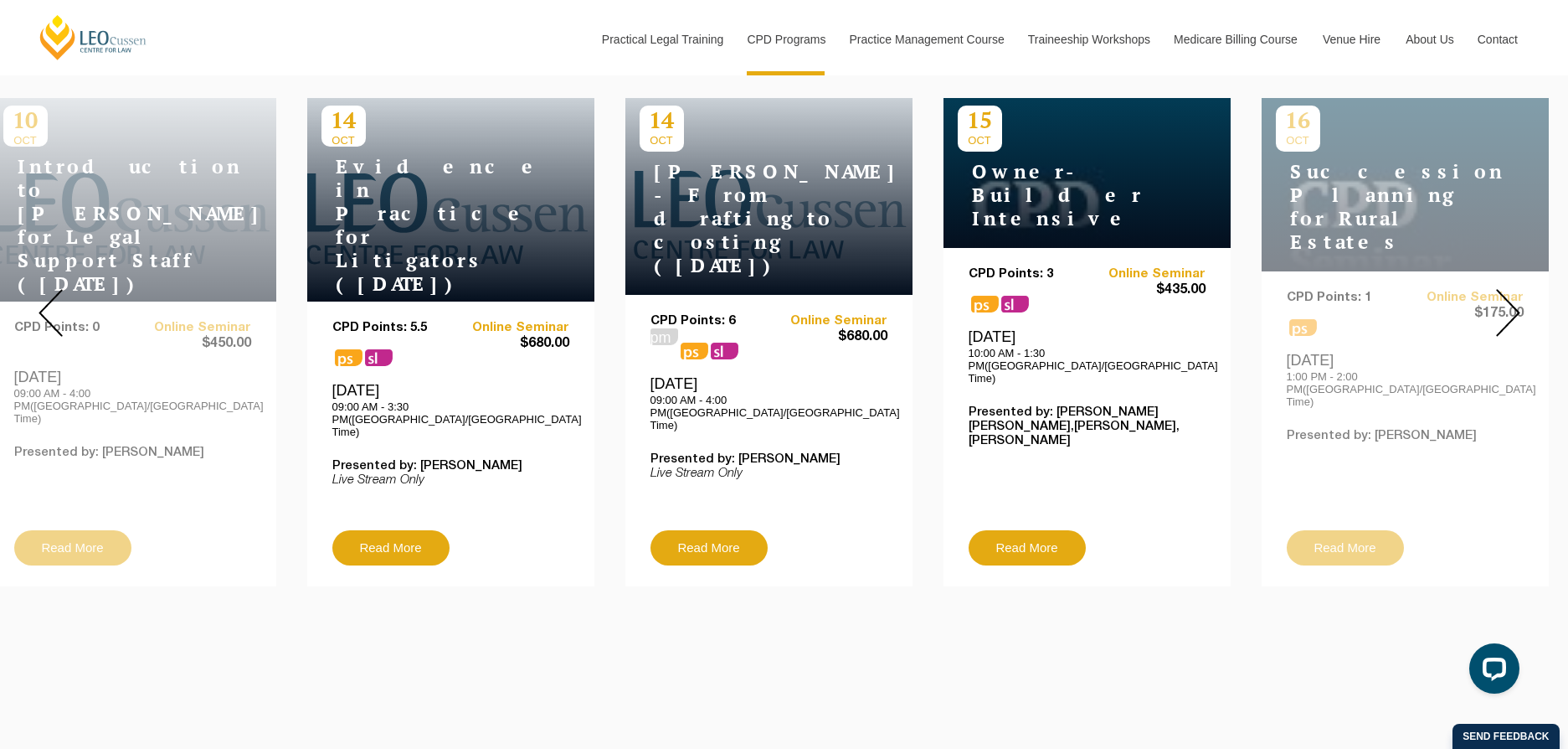
click at [1509, 289] on img at bounding box center [1507, 312] width 24 height 48
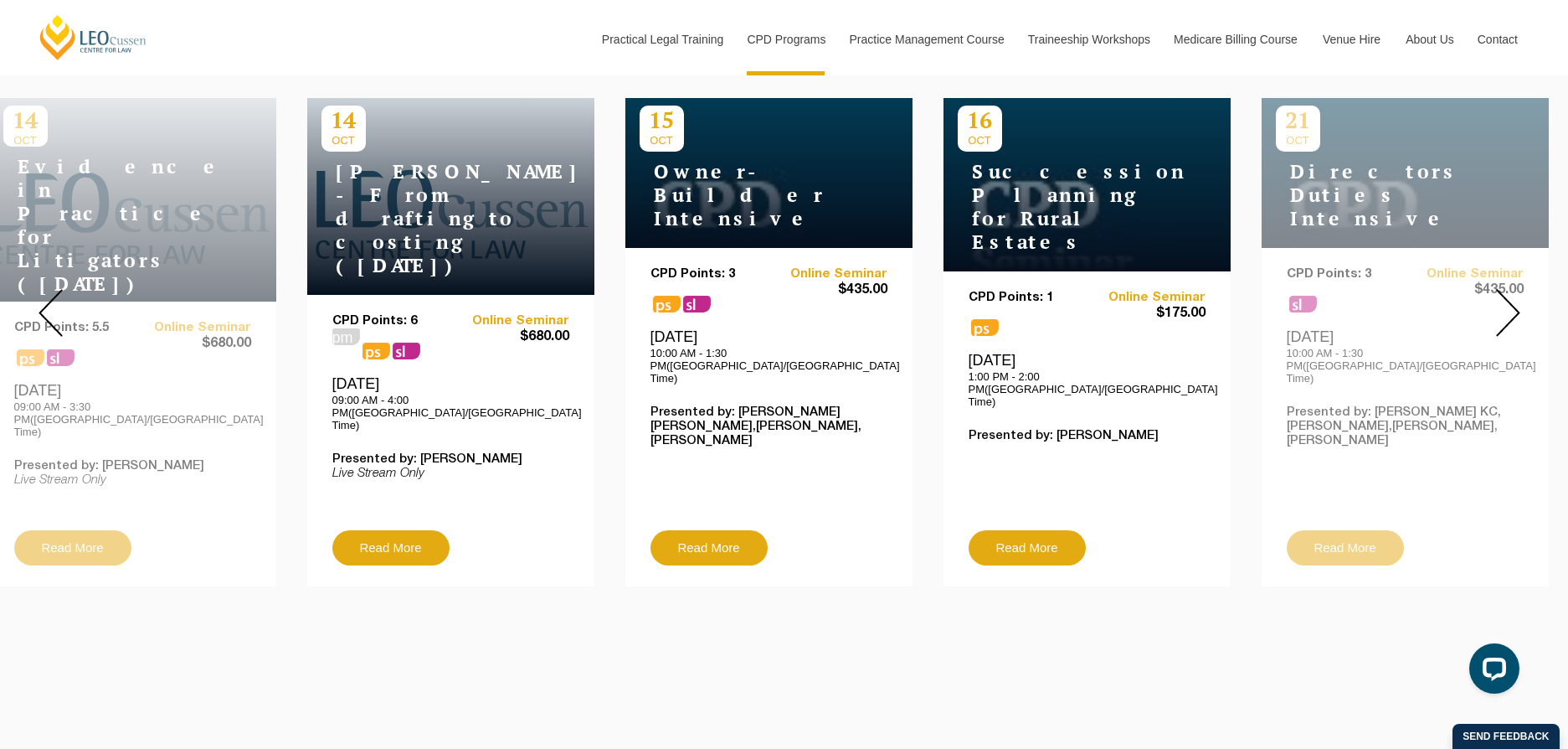
click at [1509, 289] on img at bounding box center [1507, 312] width 24 height 48
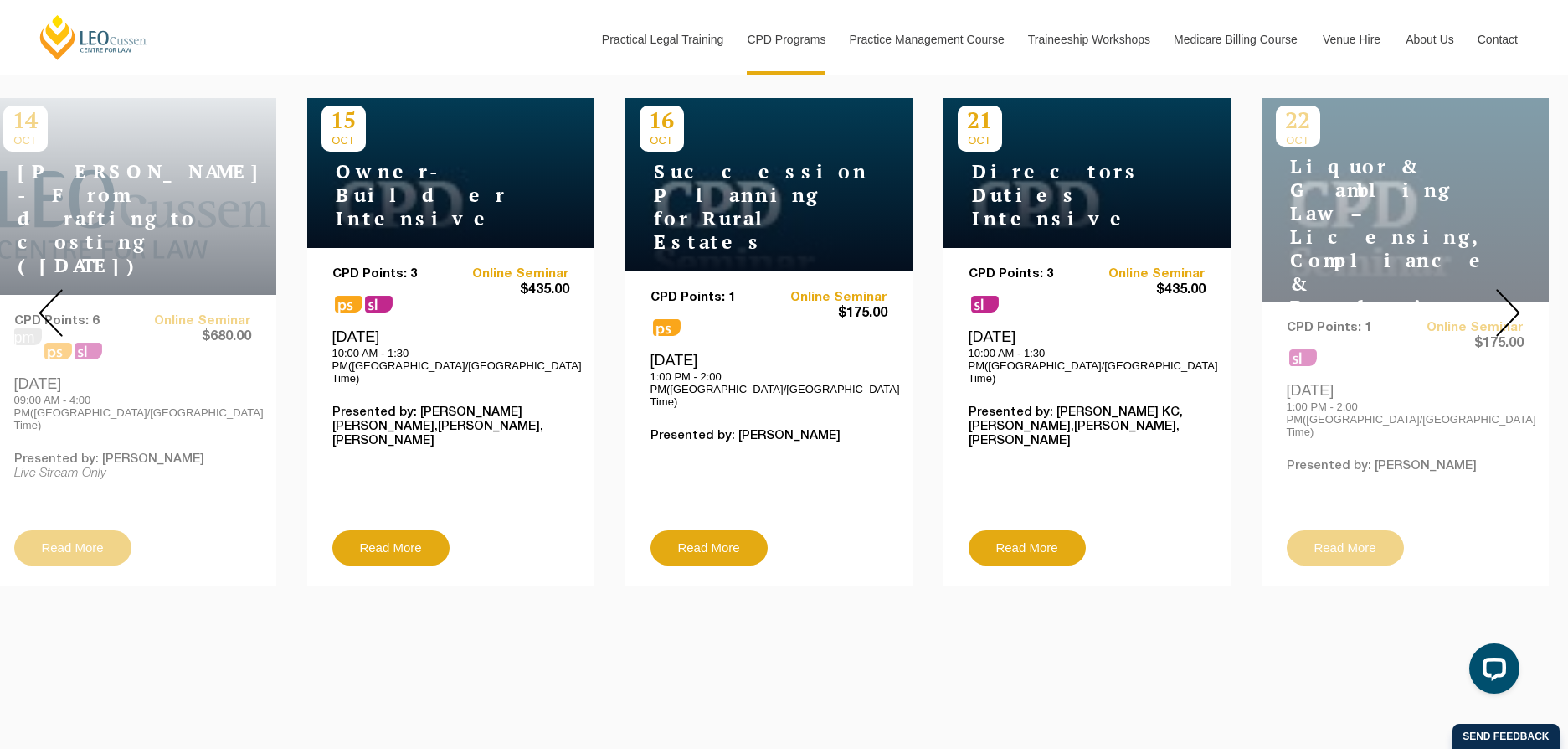
click at [1509, 289] on img at bounding box center [1507, 312] width 24 height 48
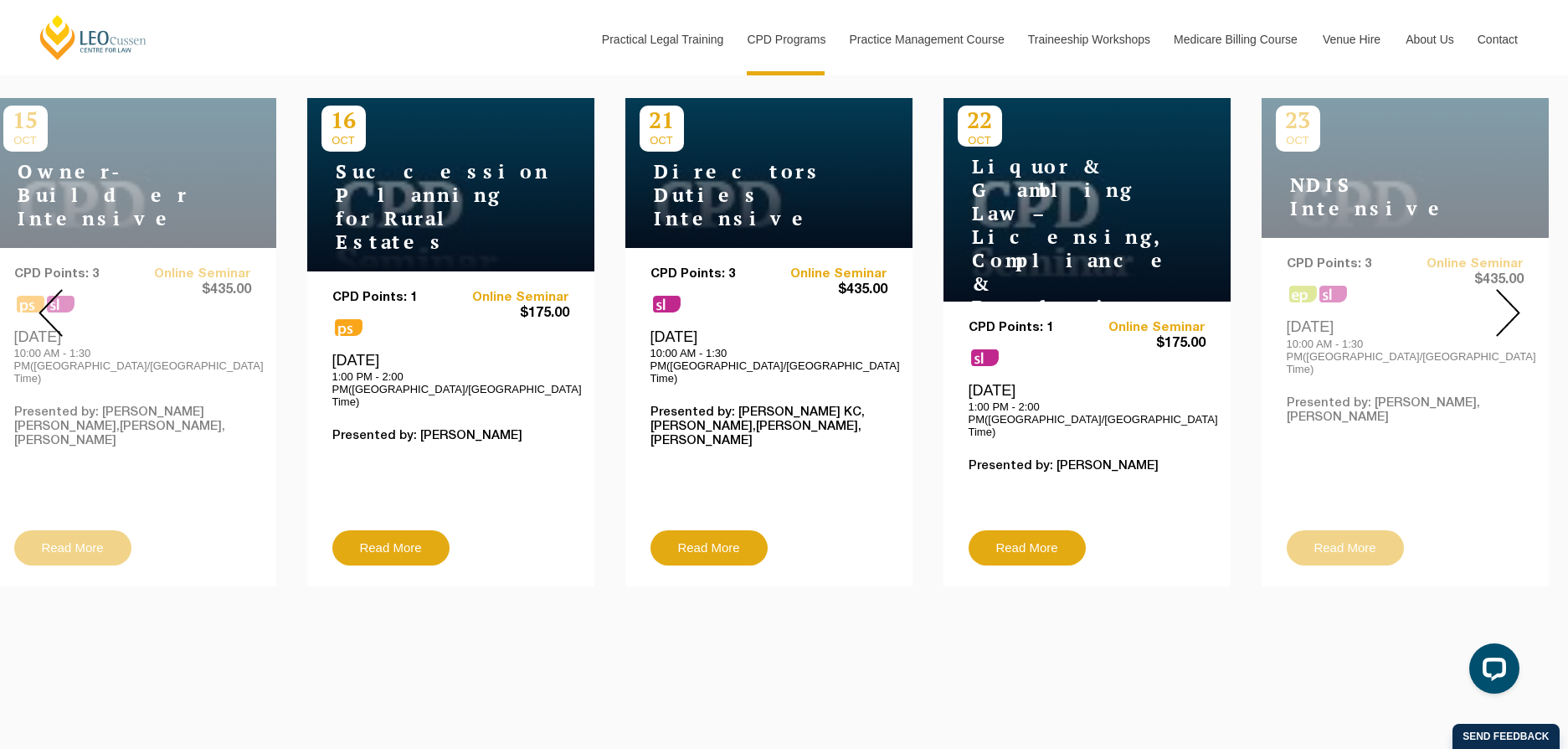
click at [1509, 289] on img at bounding box center [1507, 312] width 24 height 48
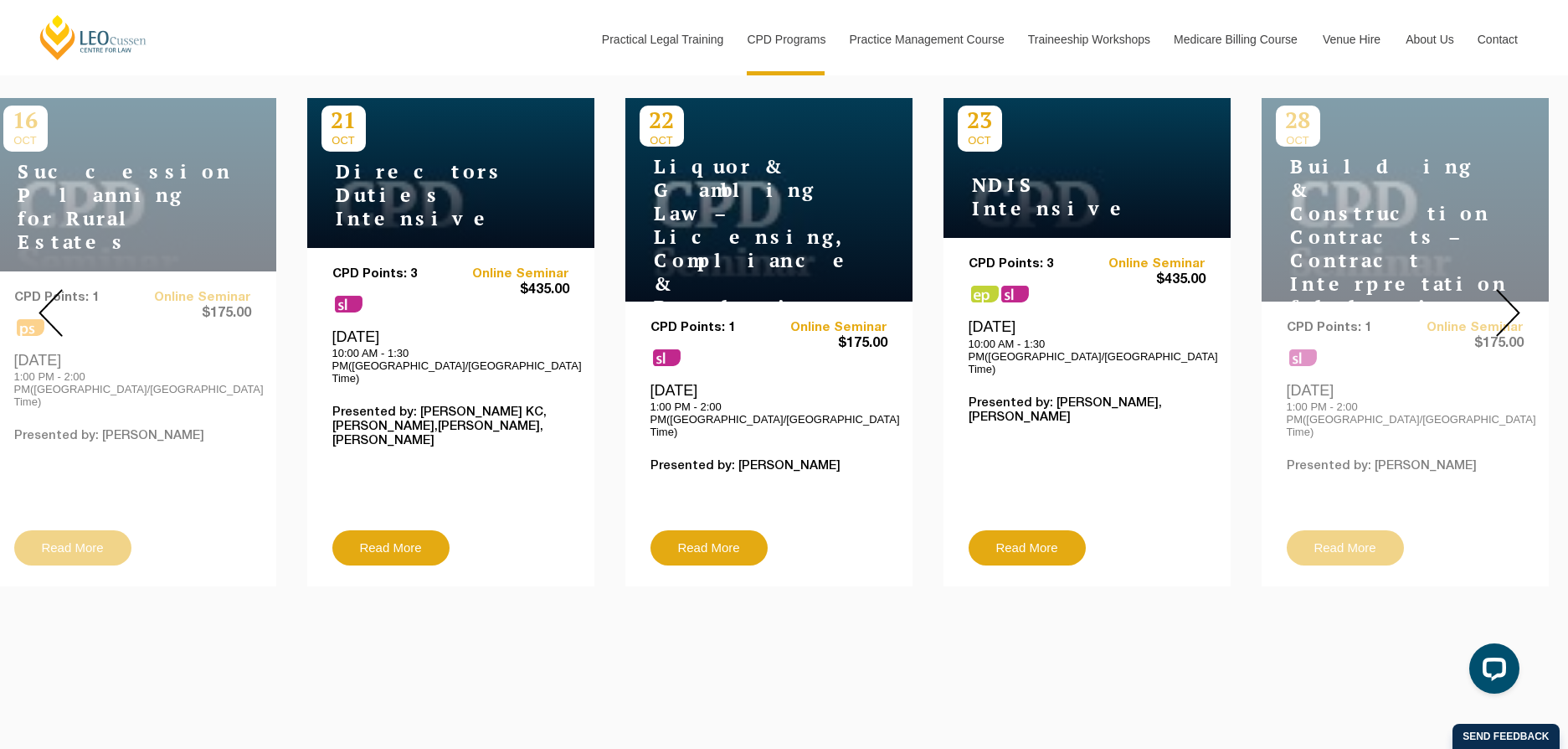
click at [1509, 289] on img at bounding box center [1507, 312] width 24 height 48
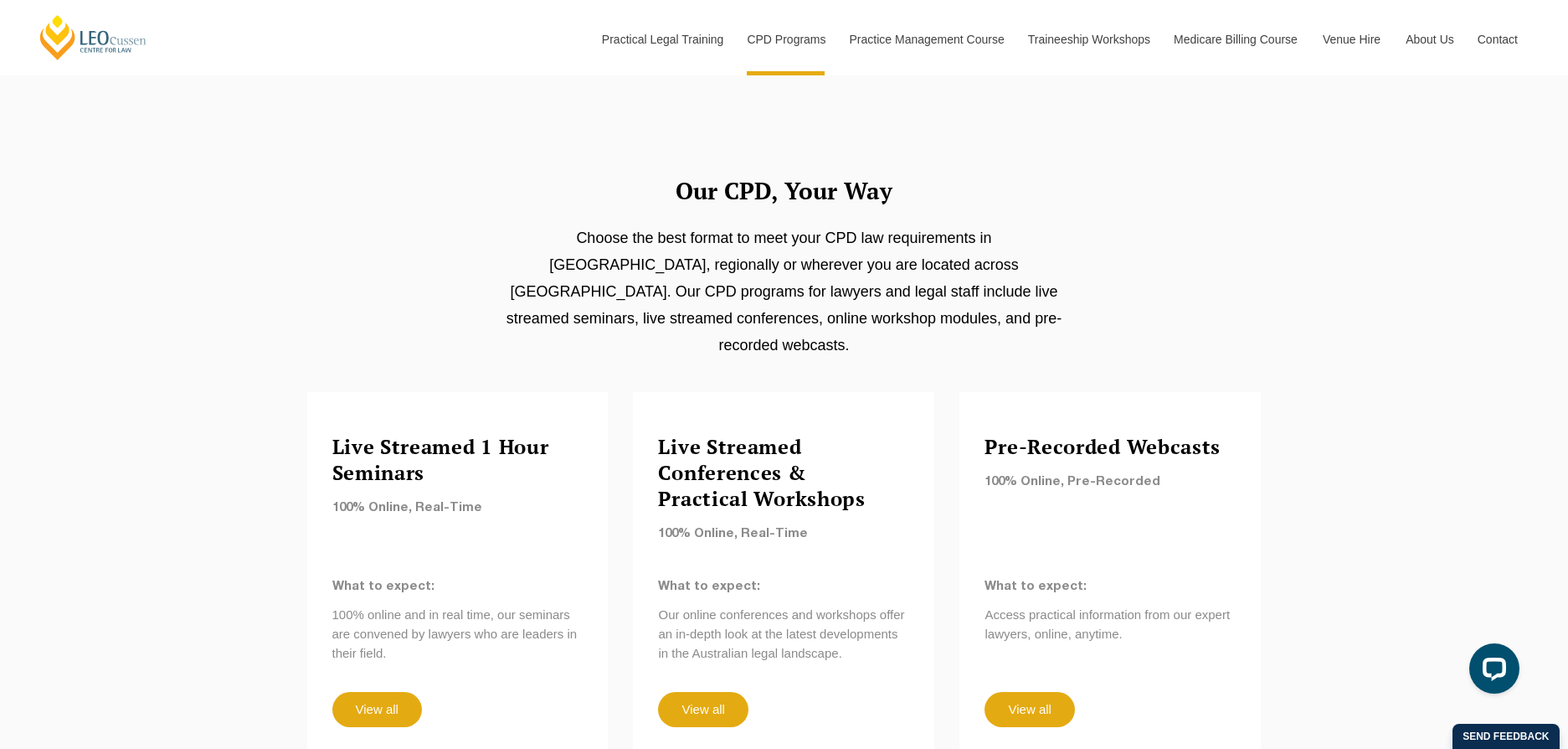
scroll to position [1256, 0]
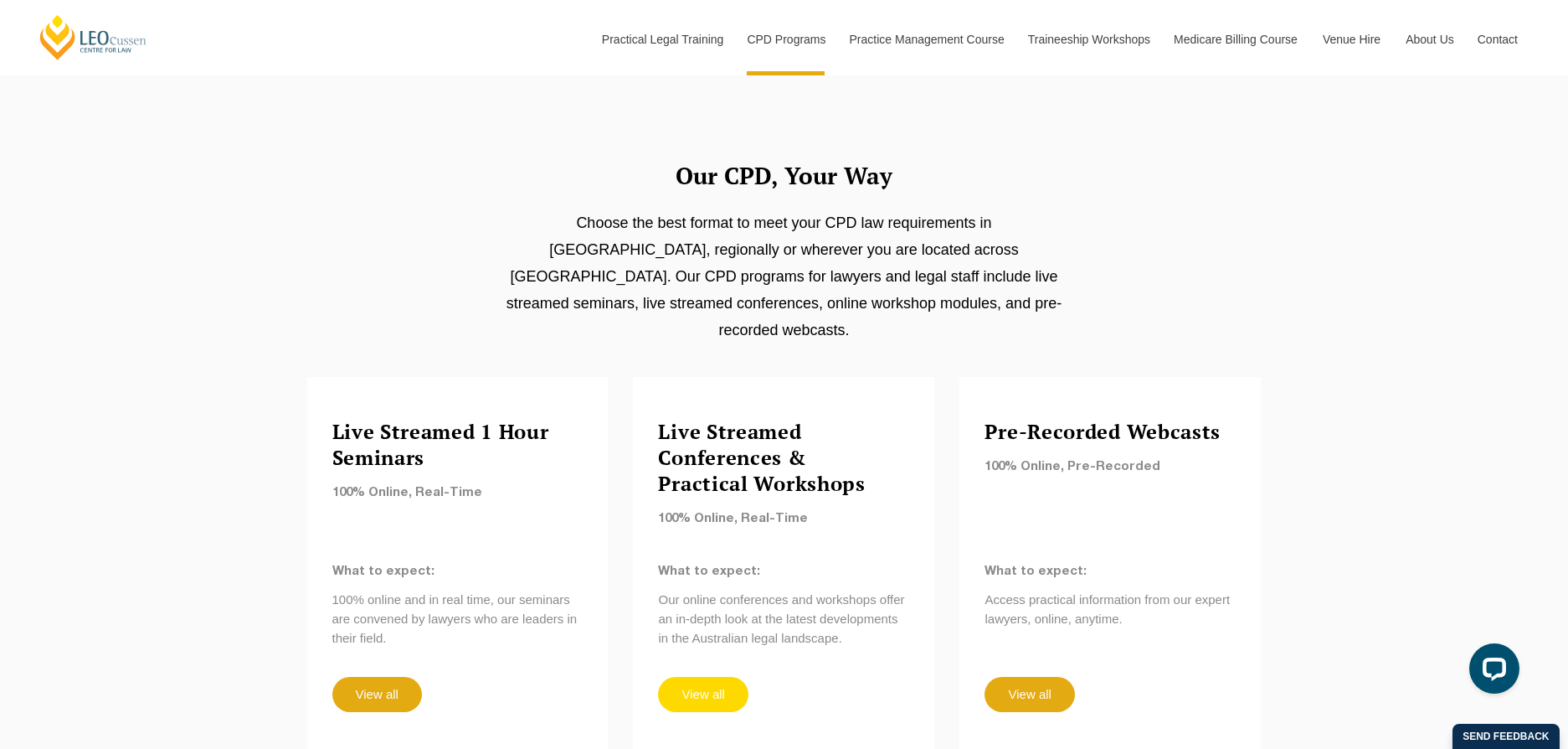
click at [697, 676] on link "View all" at bounding box center [702, 694] width 89 height 35
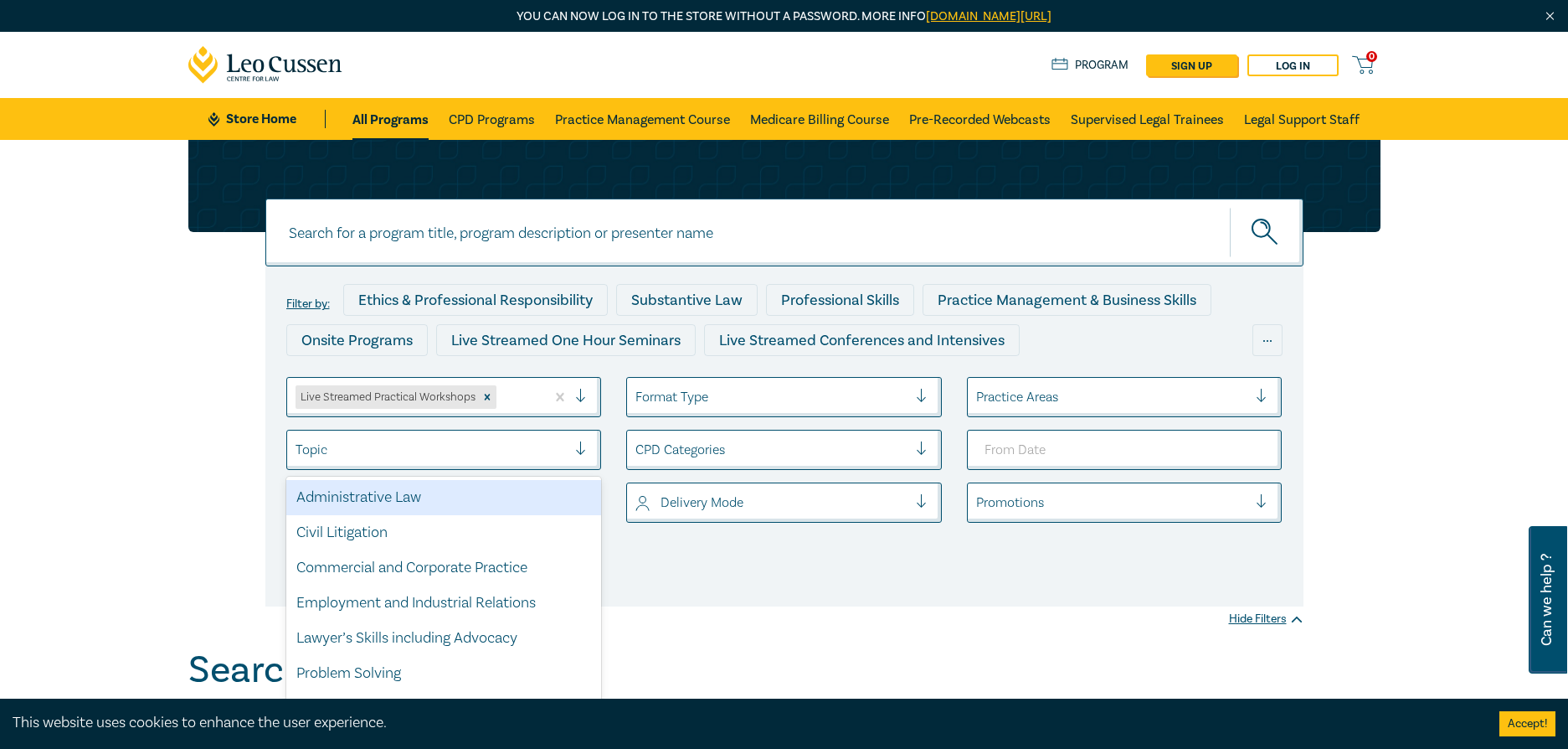
click at [579, 445] on div at bounding box center [587, 449] width 25 height 17
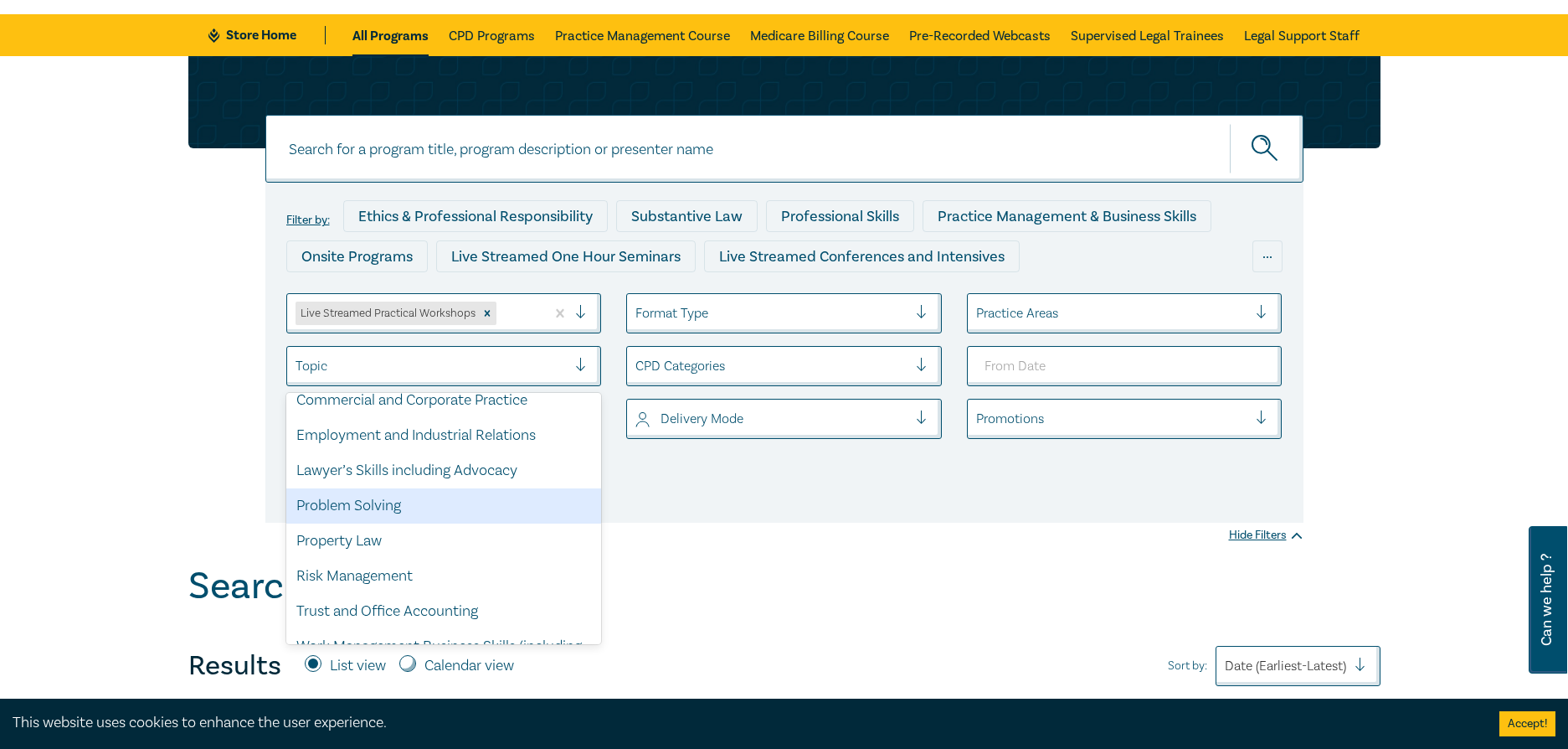
scroll to position [128, 0]
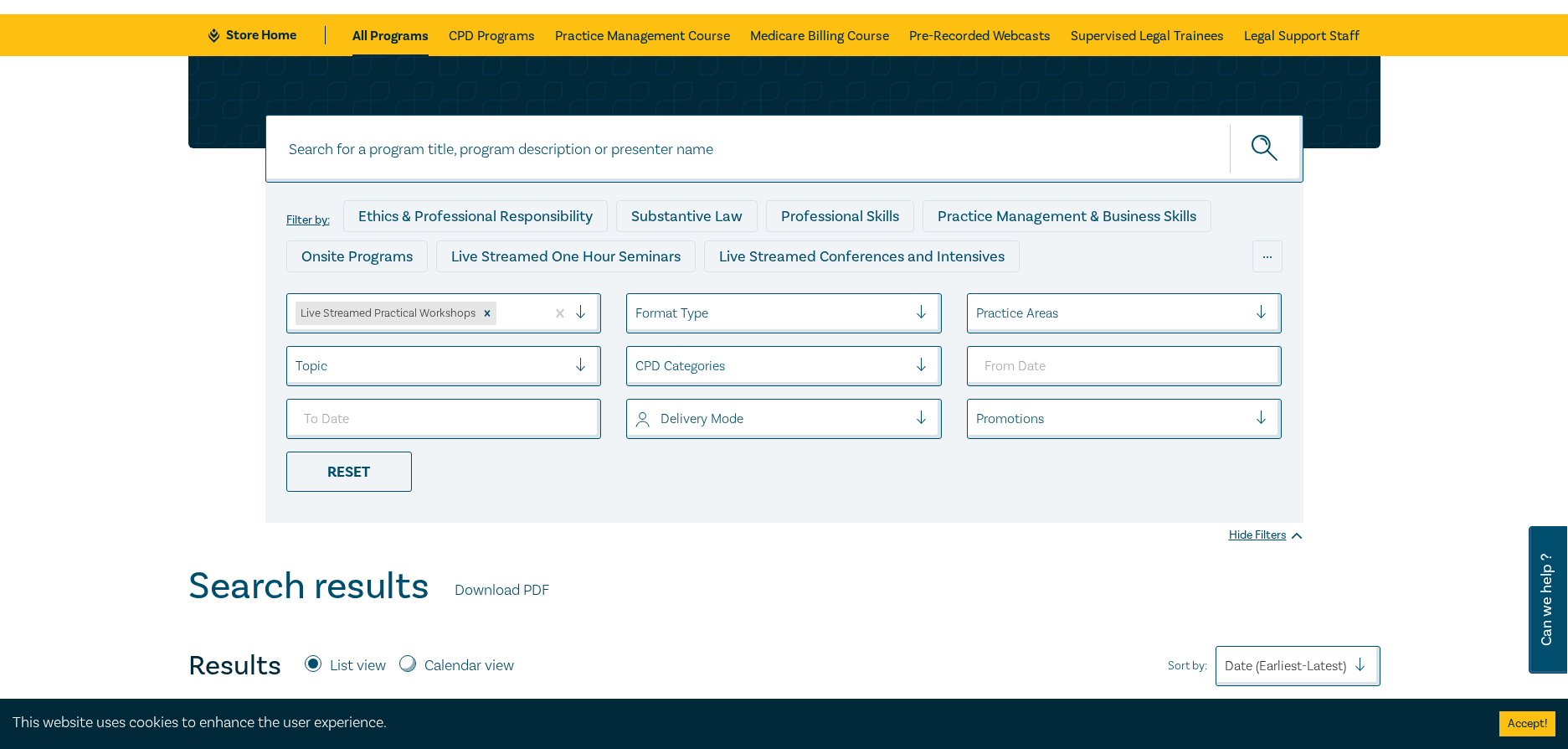
click at [1023, 594] on div "Search results Download PDF" at bounding box center [784, 590] width 1191 height 51
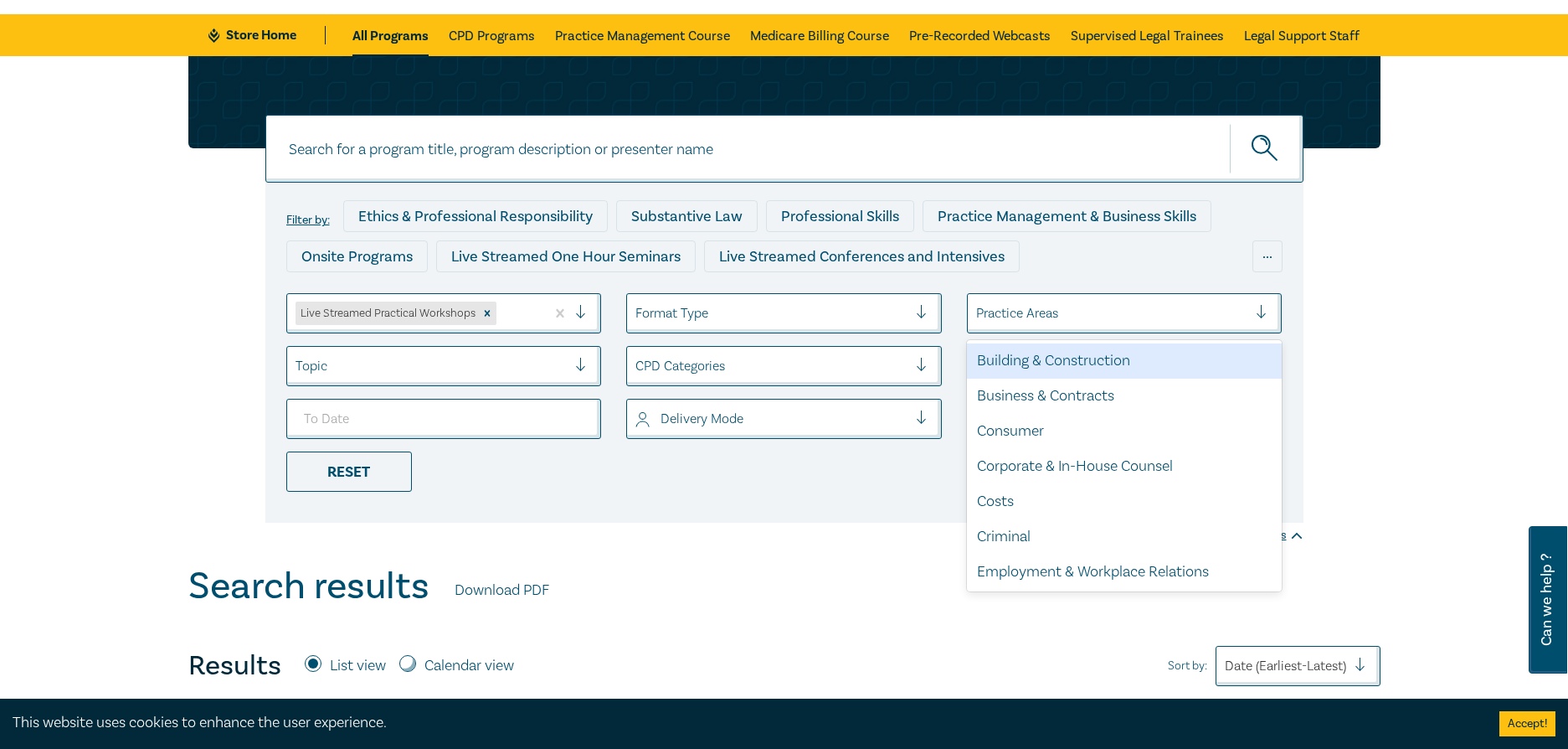
click at [1265, 312] on div at bounding box center [1268, 313] width 25 height 17
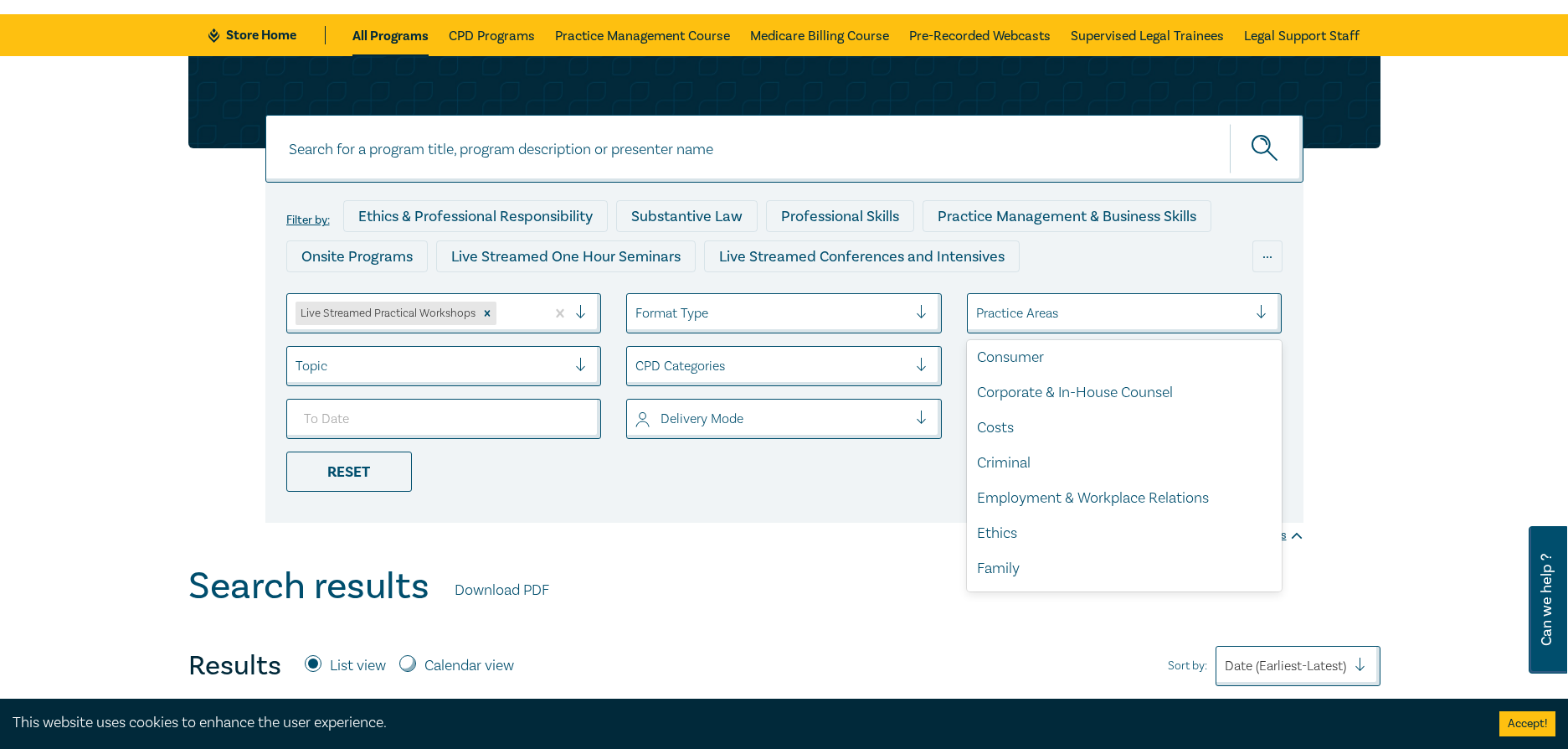
scroll to position [0, 0]
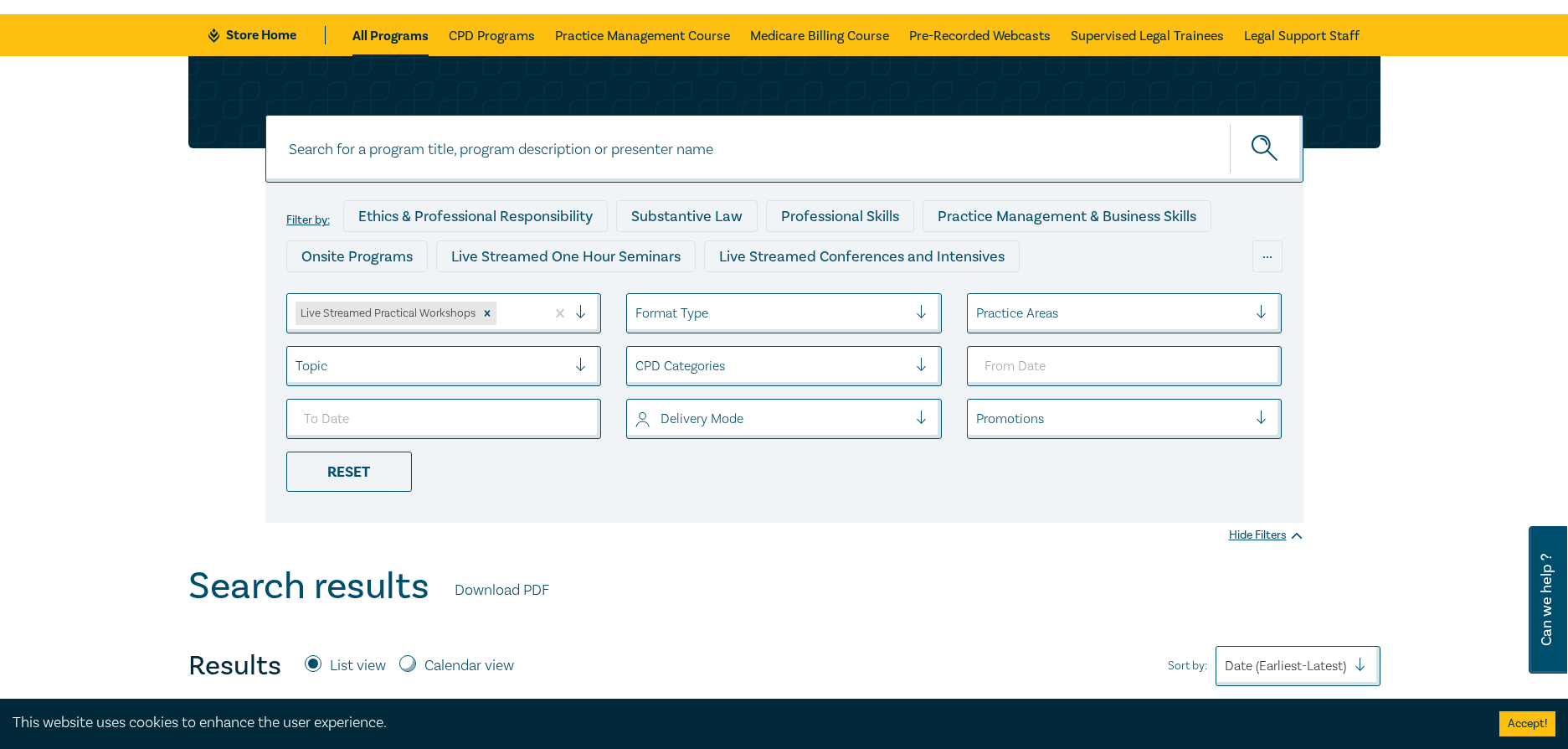
click at [1369, 357] on div "Filter by: Ethics & Professional Responsibility Substantive Law Professional Sk…" at bounding box center [784, 289] width 1212 height 466
click at [926, 313] on div at bounding box center [928, 313] width 25 height 17
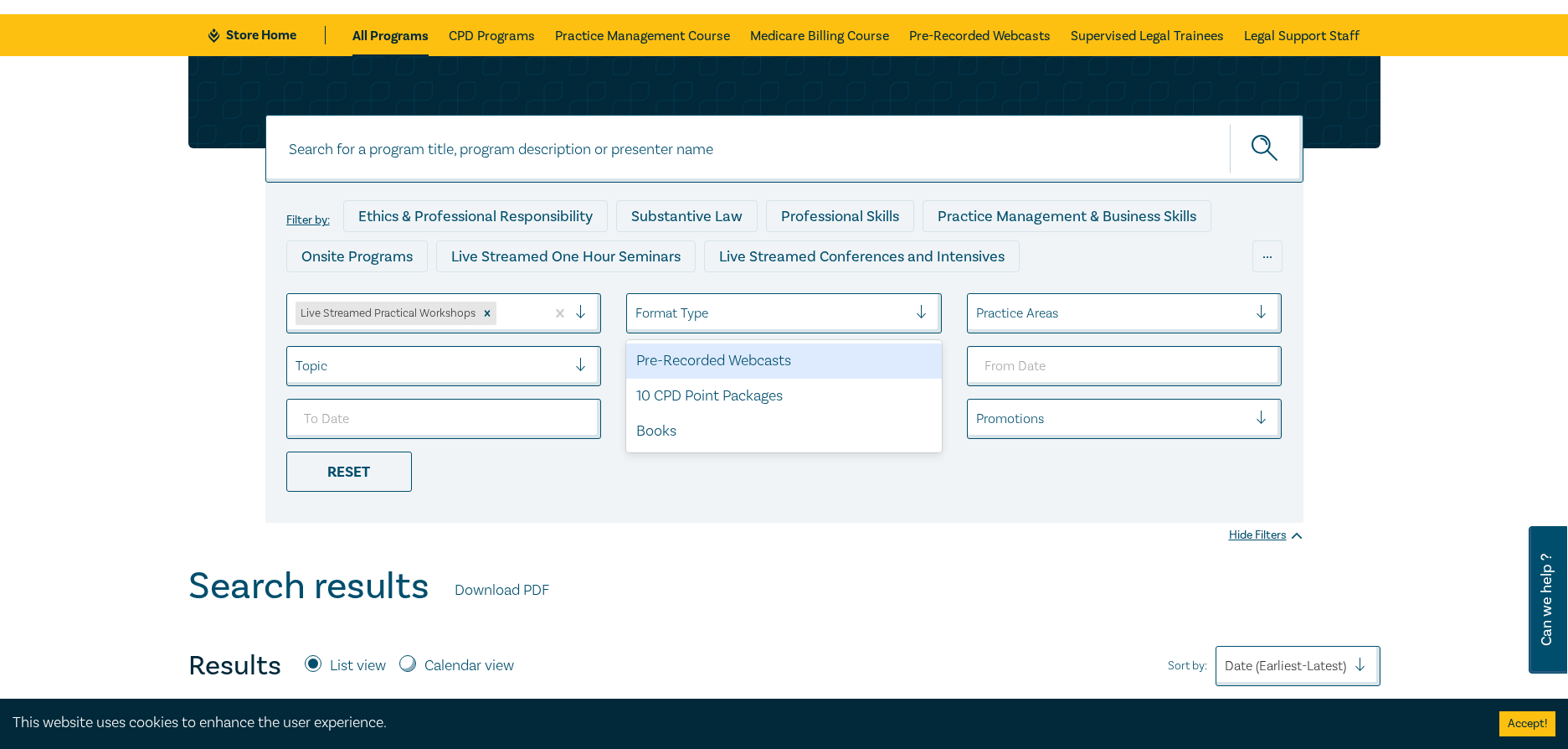
click at [1495, 337] on div "Filter by: Ethics & Professional Responsibility Substantive Law Professional Sk…" at bounding box center [784, 310] width 1568 height 508
